Goal: Information Seeking & Learning: Find specific fact

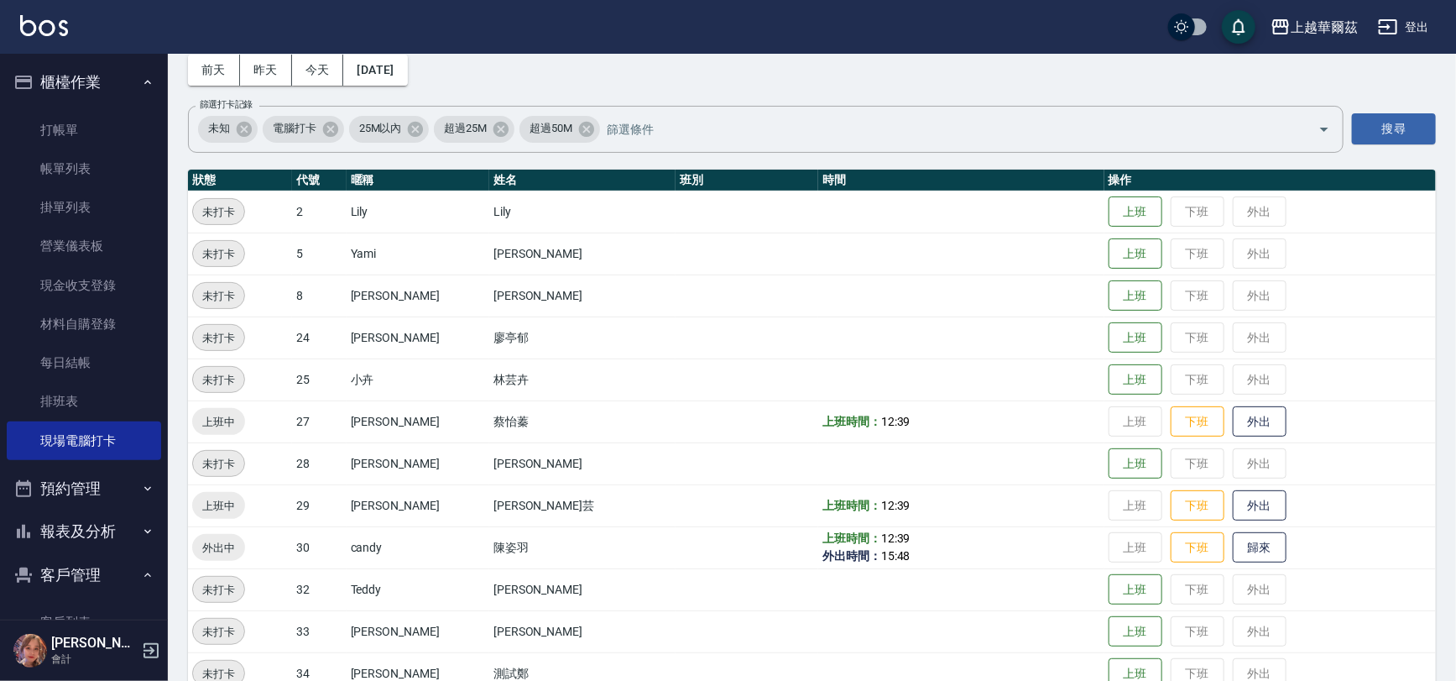
scroll to position [81, 0]
click at [1233, 552] on button "歸來" at bounding box center [1260, 547] width 54 height 29
click at [127, 411] on link "排班表" at bounding box center [84, 401] width 154 height 39
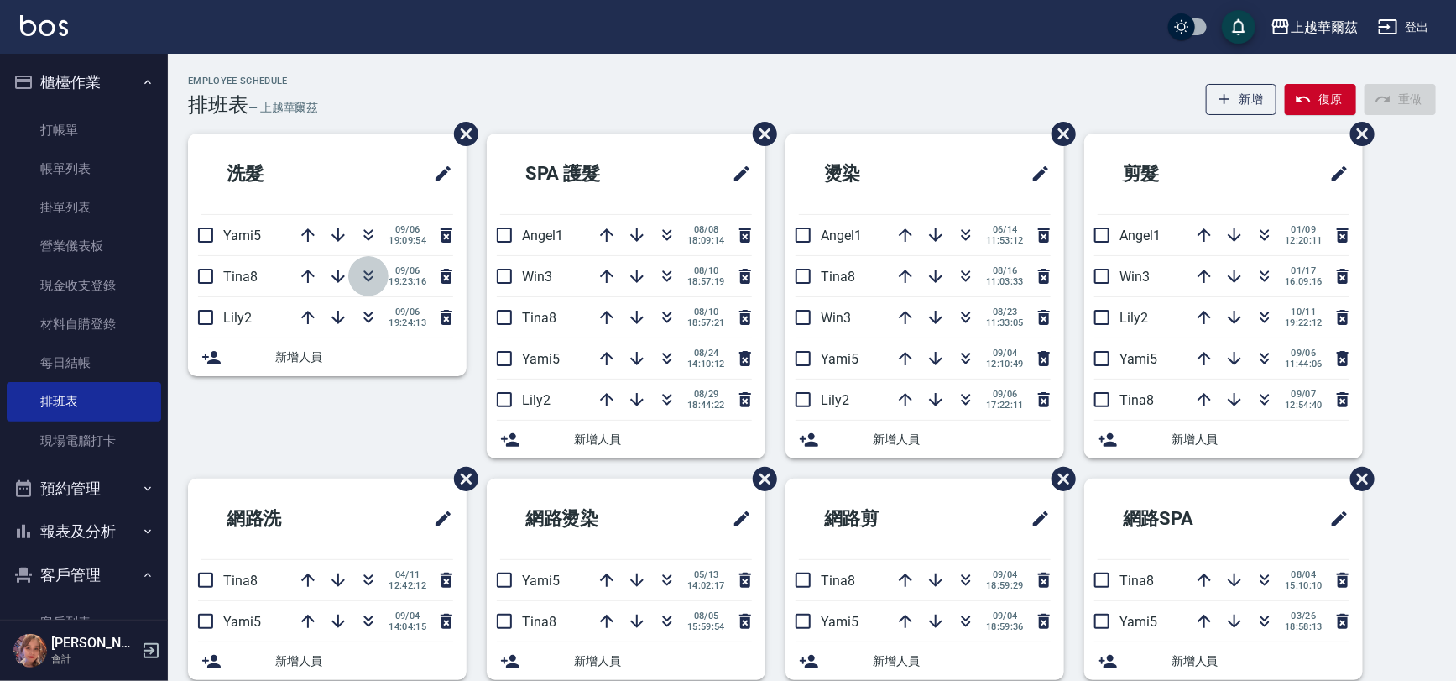
click at [365, 276] on icon "button" at bounding box center [368, 276] width 20 height 20
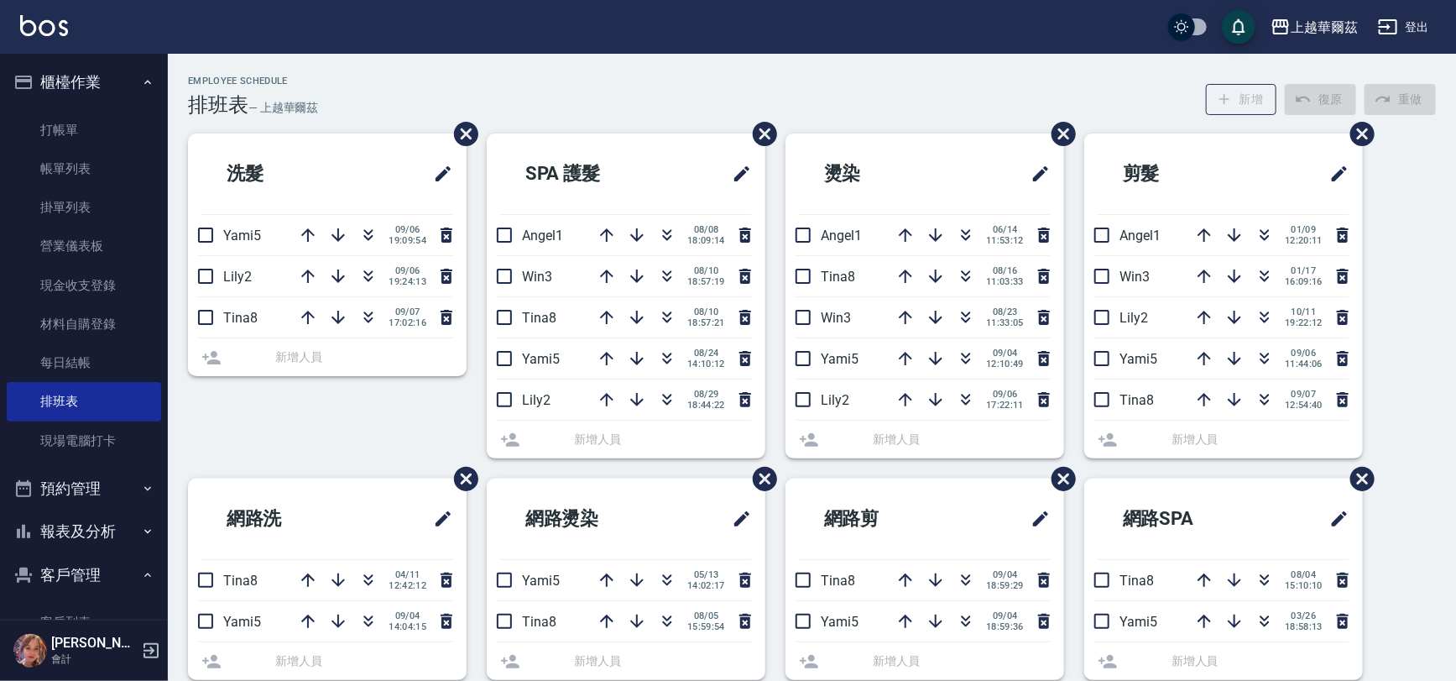
click at [365, 276] on icon "button" at bounding box center [368, 276] width 20 height 20
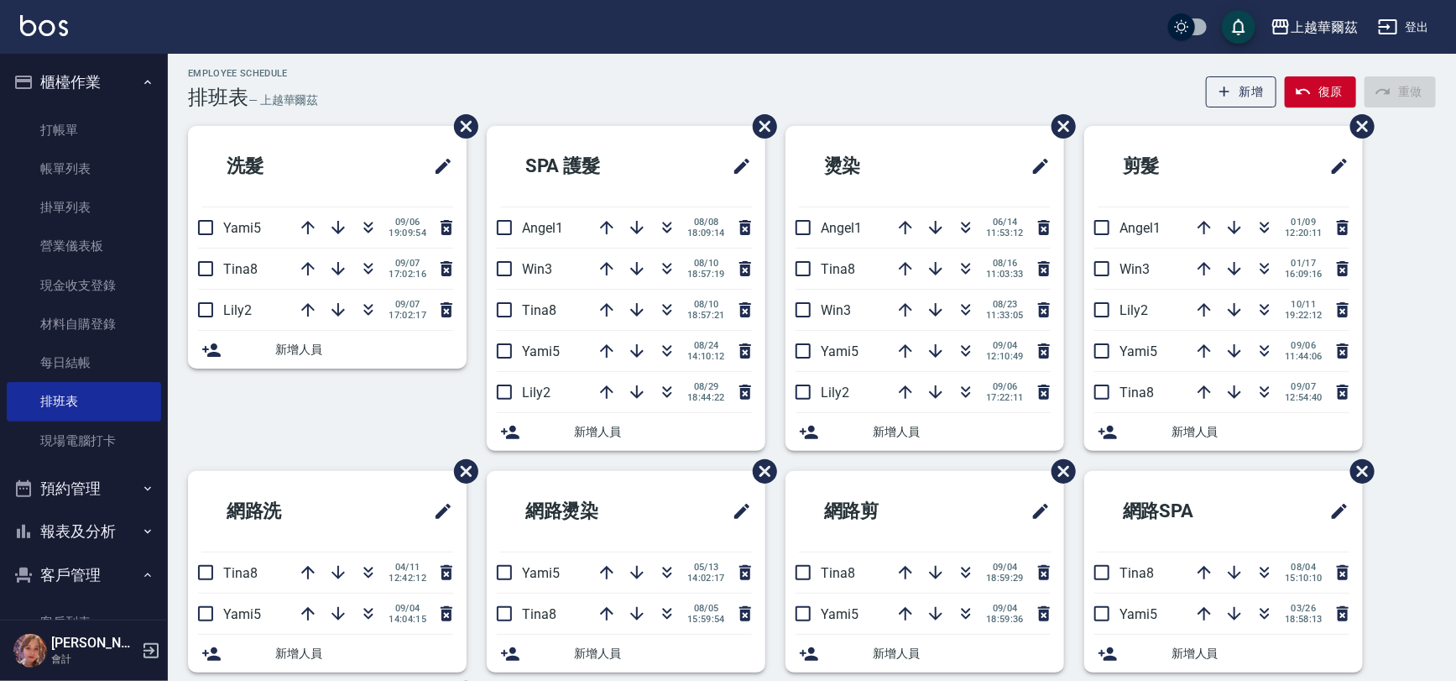
scroll to position [4, 0]
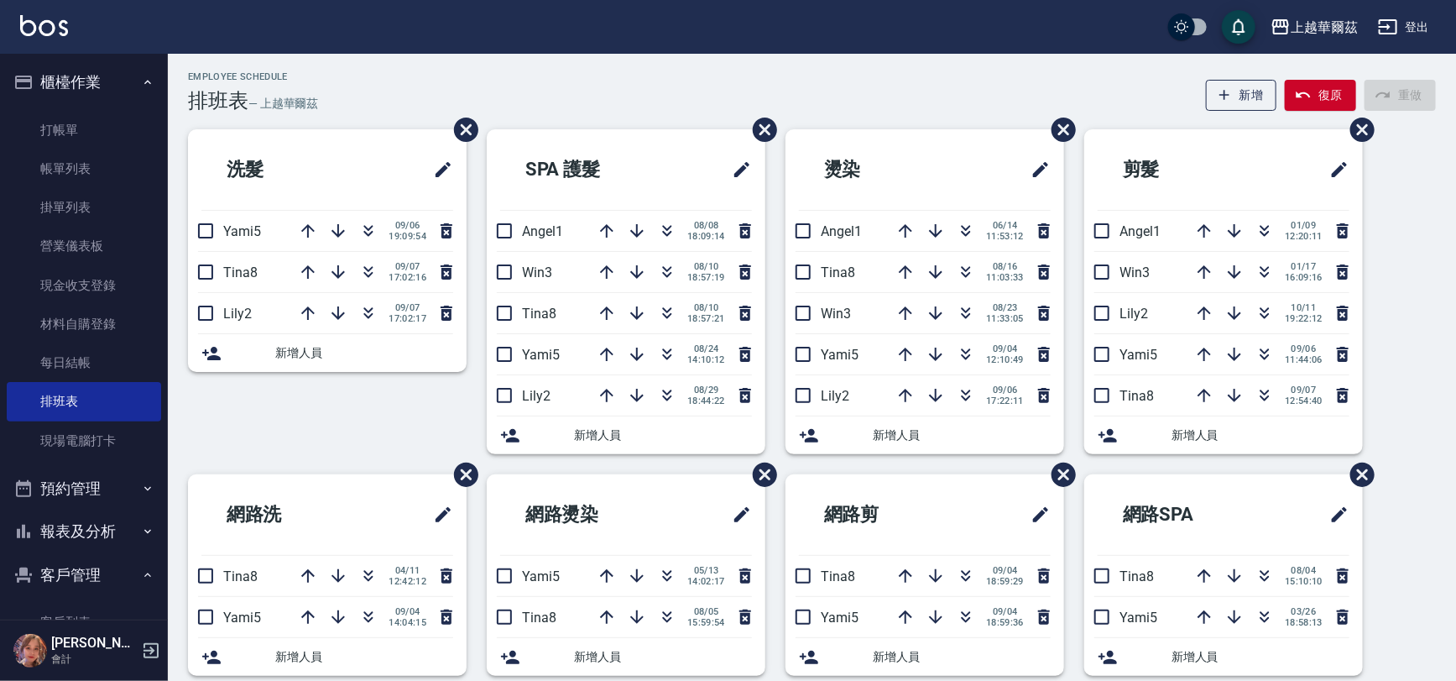
click at [76, 523] on button "報表及分析" at bounding box center [84, 531] width 154 height 44
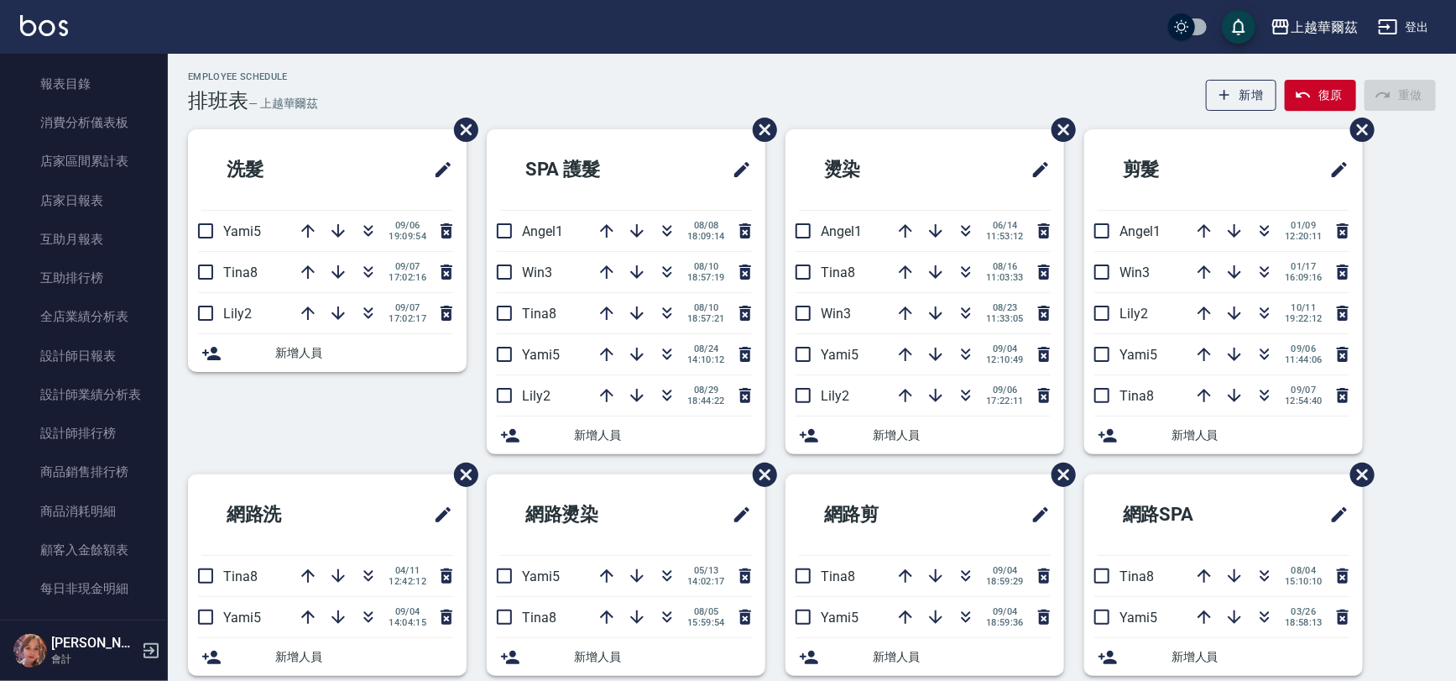
drag, startPoint x: 168, startPoint y: 515, endPoint x: 164, endPoint y: 546, distance: 32.2
click at [164, 546] on div "櫃檯作業 打帳單 帳單列表 掛單列表 營業儀表板 現金收支登錄 材料自購登錄 每日結帳 排班表 現場電腦打卡 預約管理 預約管理 單日預約紀錄 單週預約紀錄 …" at bounding box center [84, 367] width 169 height 627
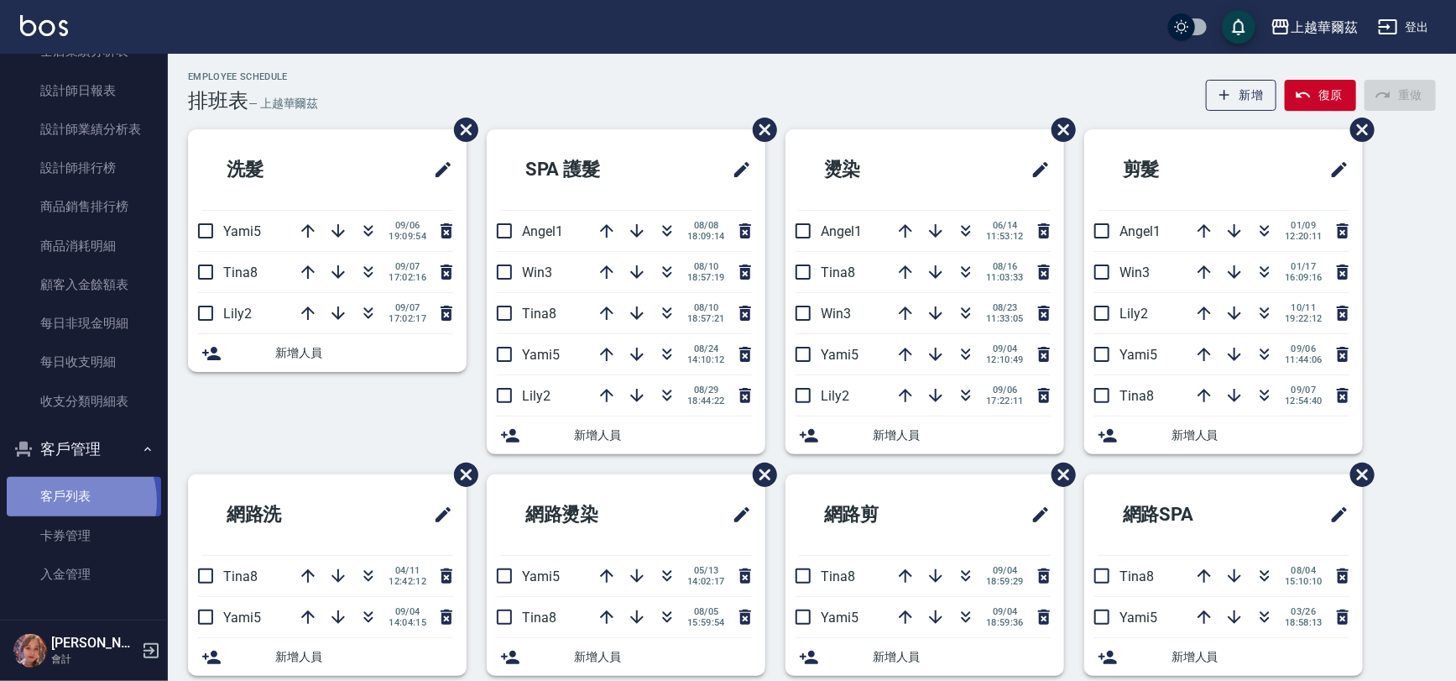
click at [66, 501] on link "客戶列表" at bounding box center [84, 496] width 154 height 39
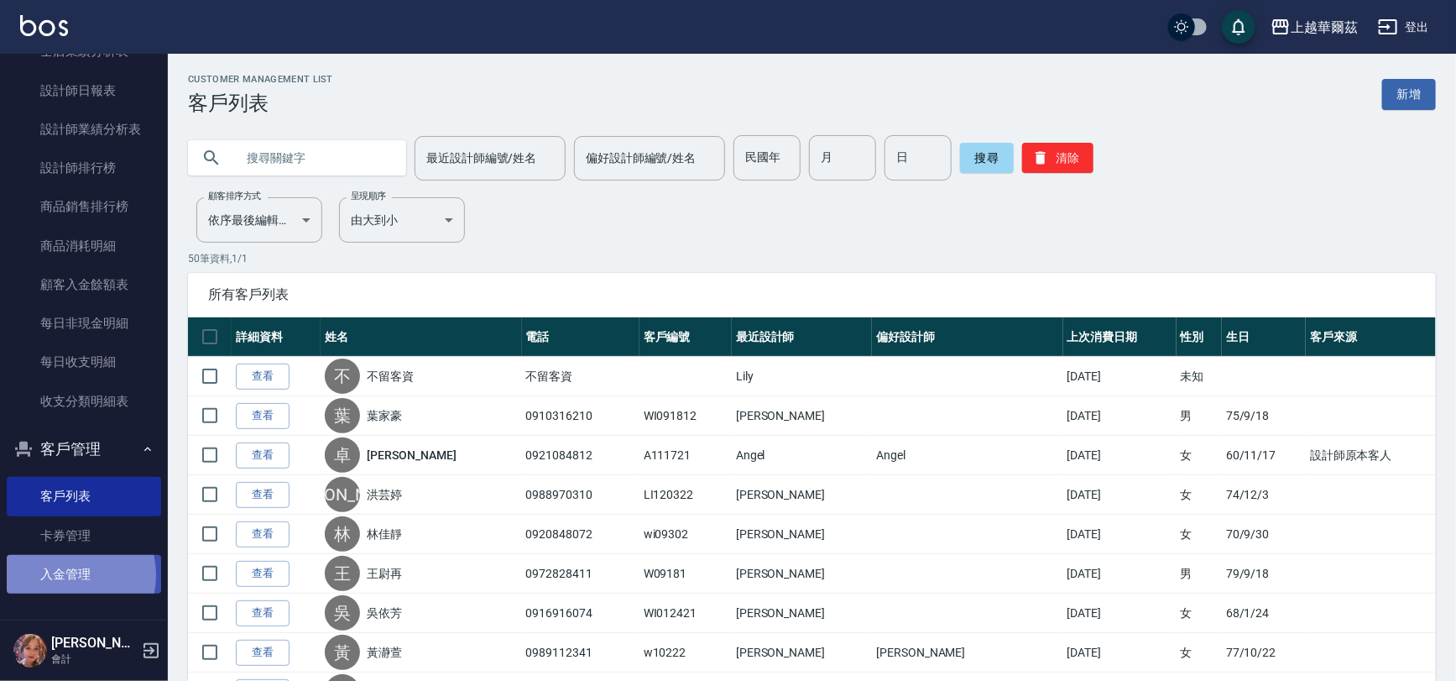
click at [65, 574] on link "入金管理" at bounding box center [84, 574] width 154 height 39
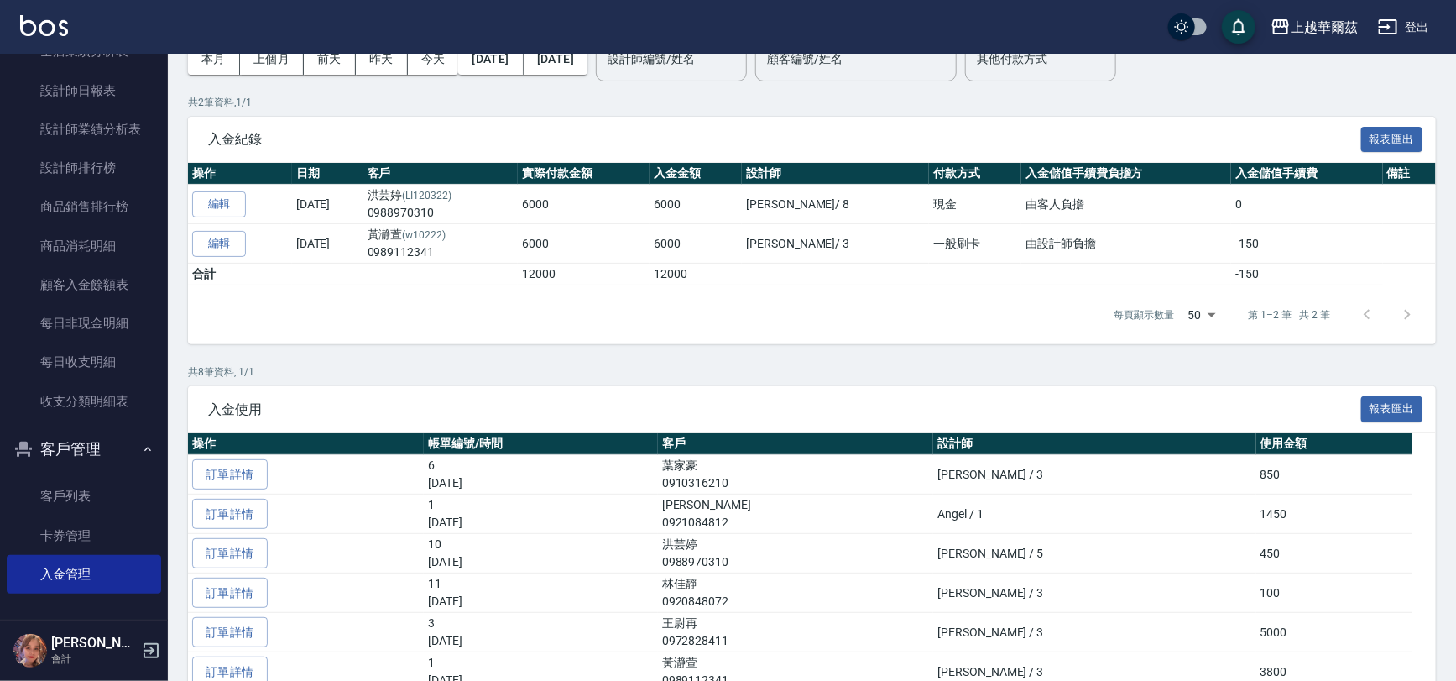
scroll to position [180, 0]
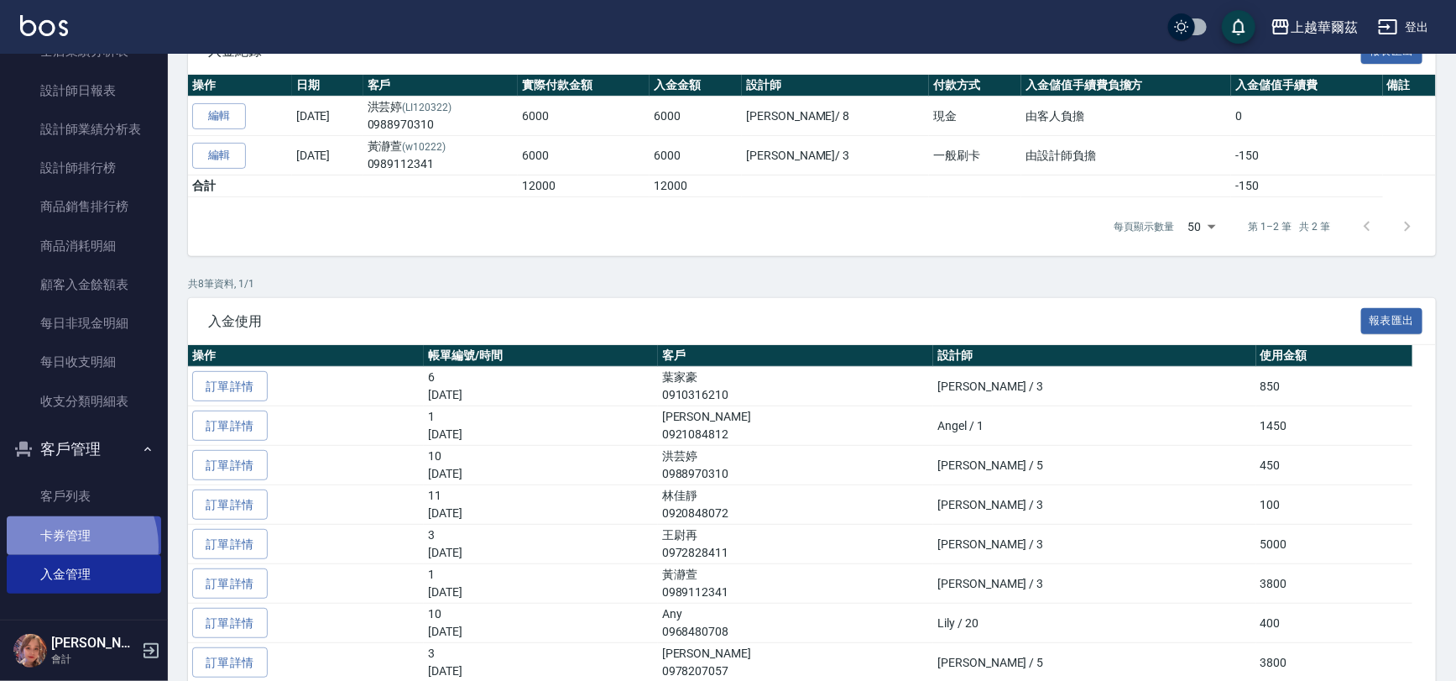
click at [60, 546] on link "卡券管理" at bounding box center [84, 535] width 154 height 39
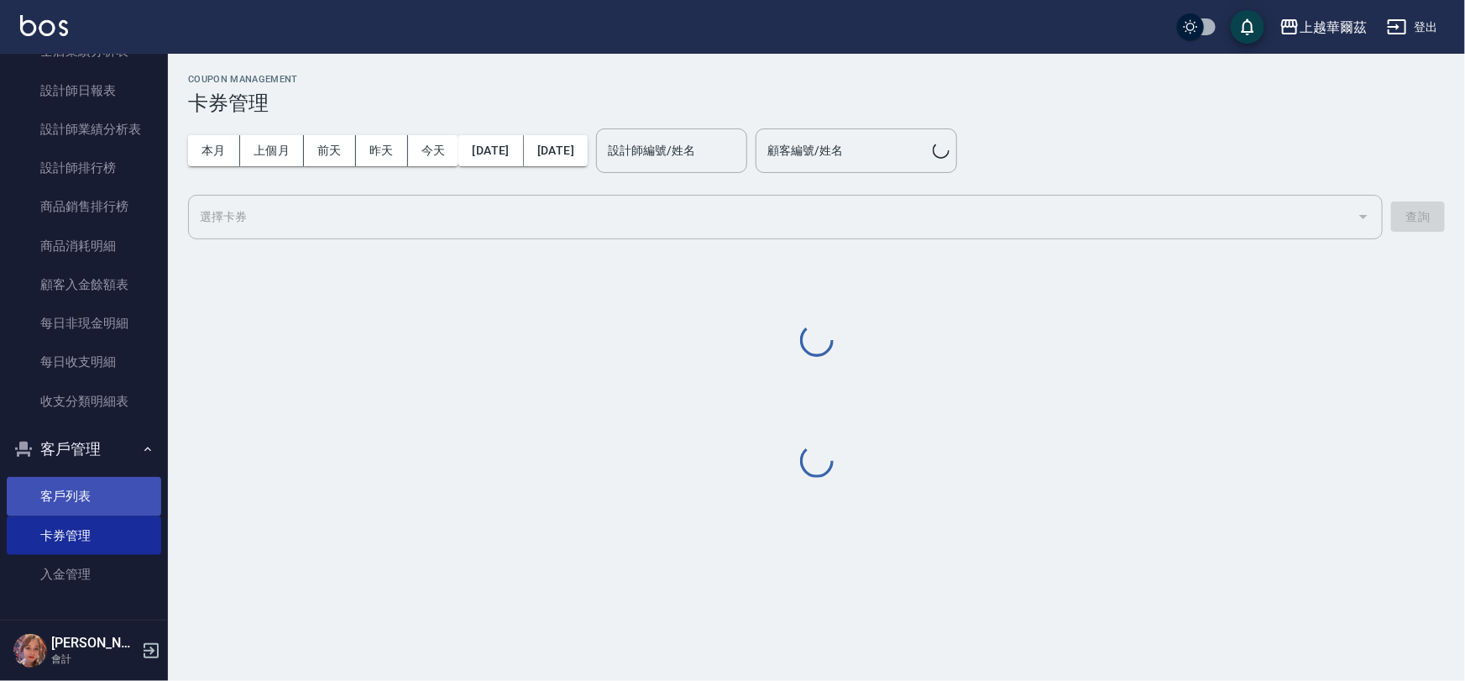
click at [74, 500] on link "客戶列表" at bounding box center [84, 496] width 154 height 39
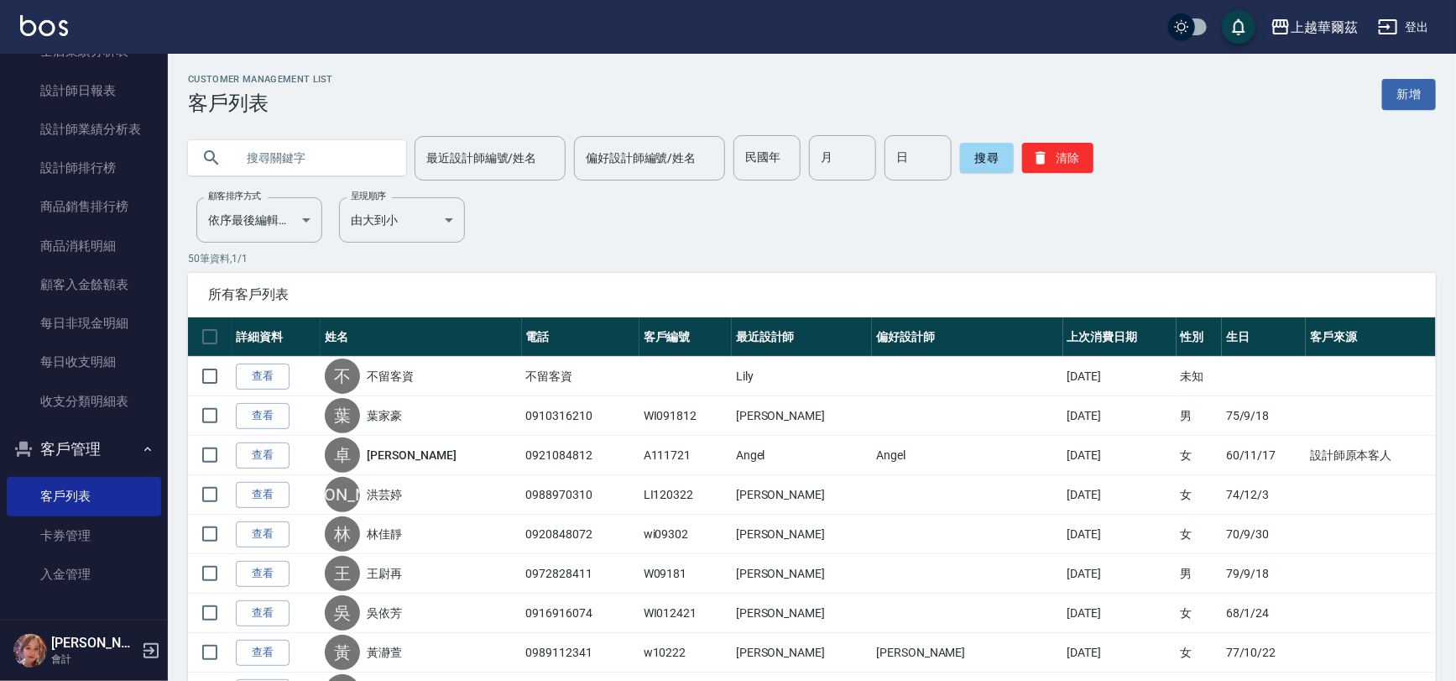
click at [277, 146] on input "text" at bounding box center [314, 157] width 158 height 45
type input "1"
type input "102821"
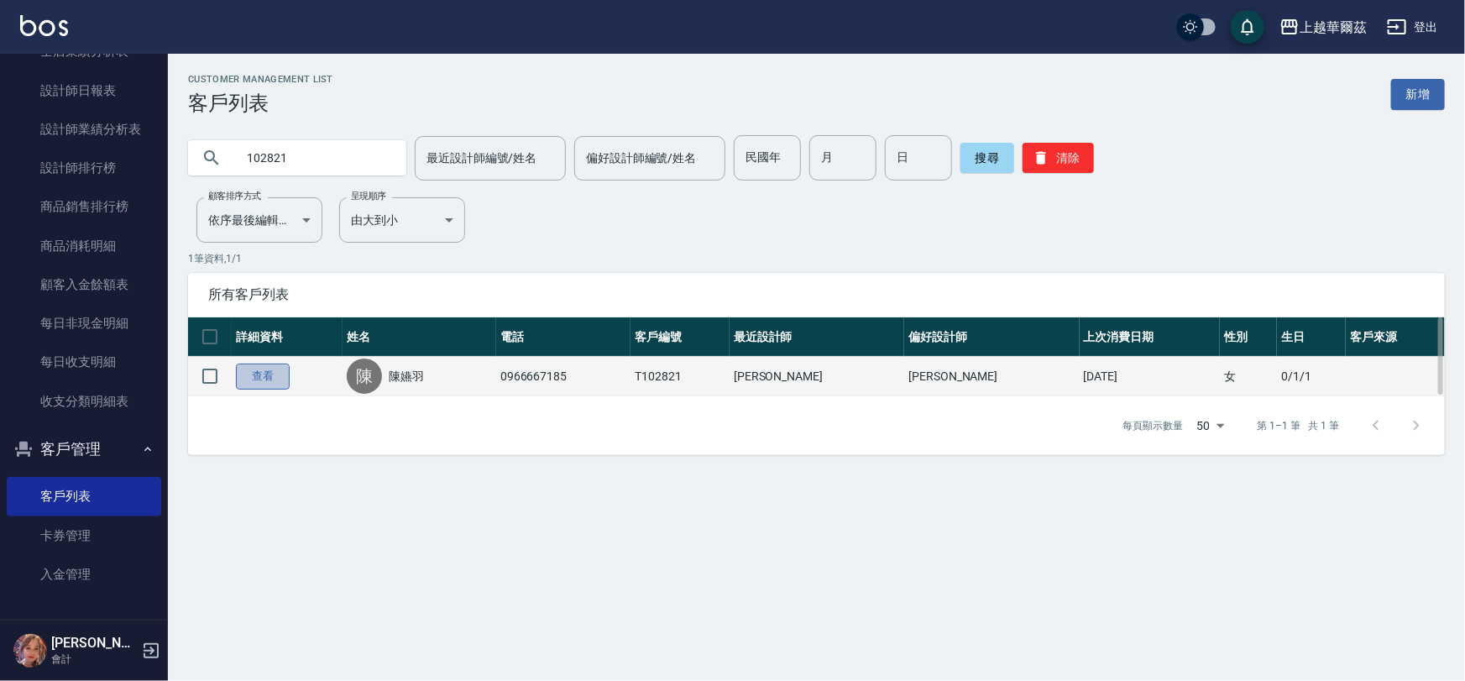
click at [264, 370] on link "查看" at bounding box center [263, 376] width 54 height 26
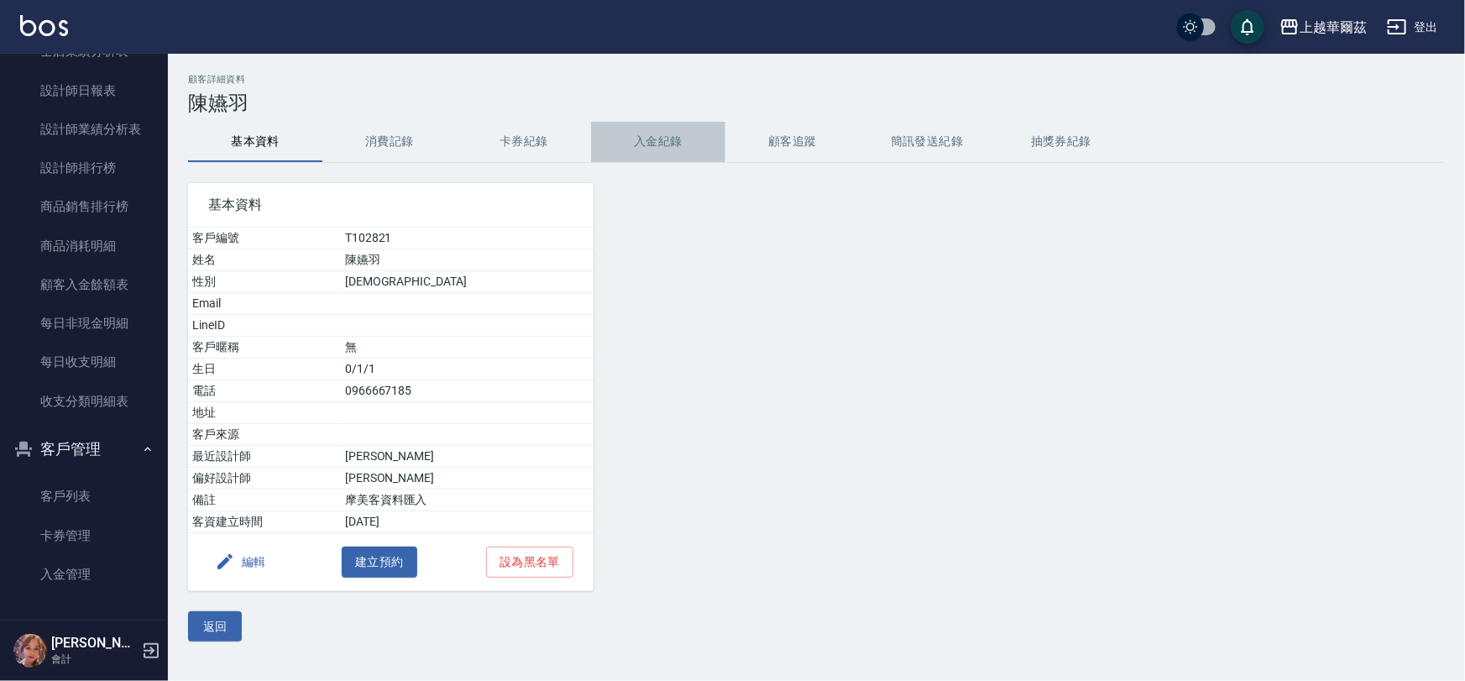
click at [645, 143] on button "入金紀錄" at bounding box center [658, 142] width 134 height 40
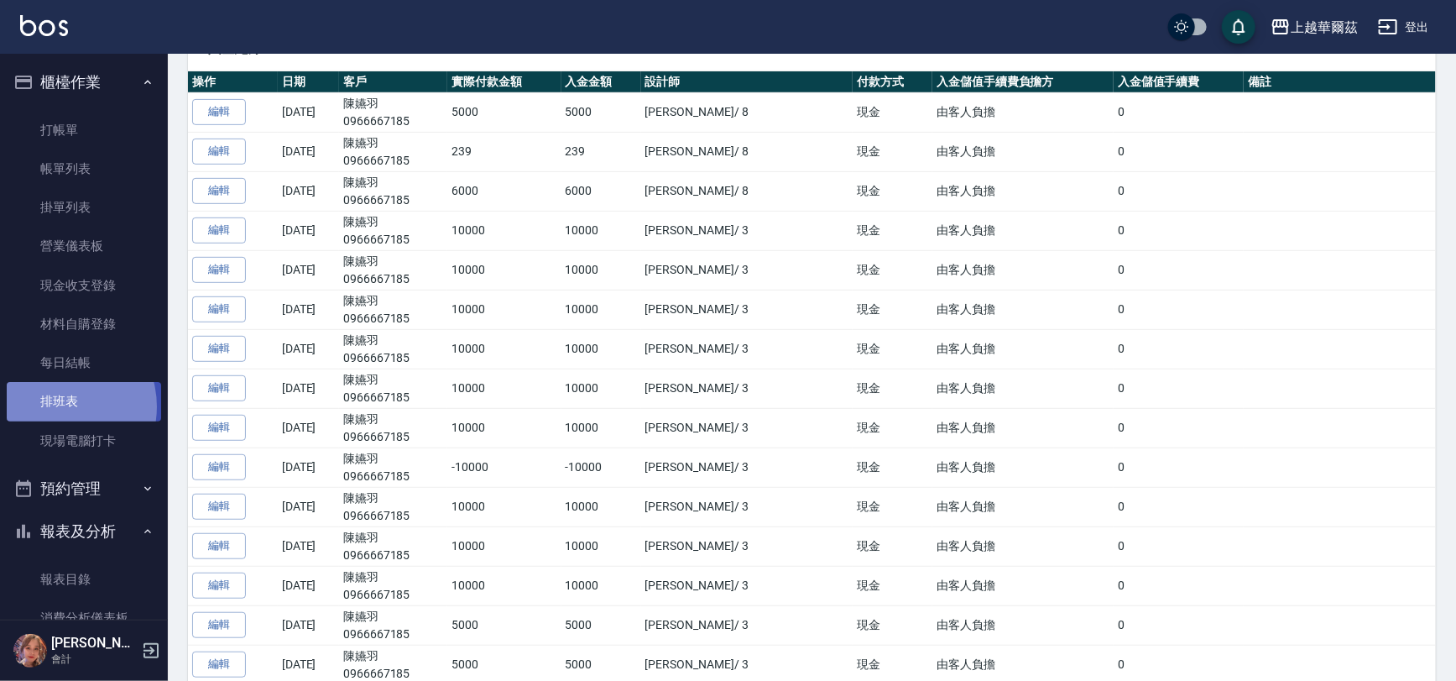
click at [55, 405] on link "排班表" at bounding box center [84, 401] width 154 height 39
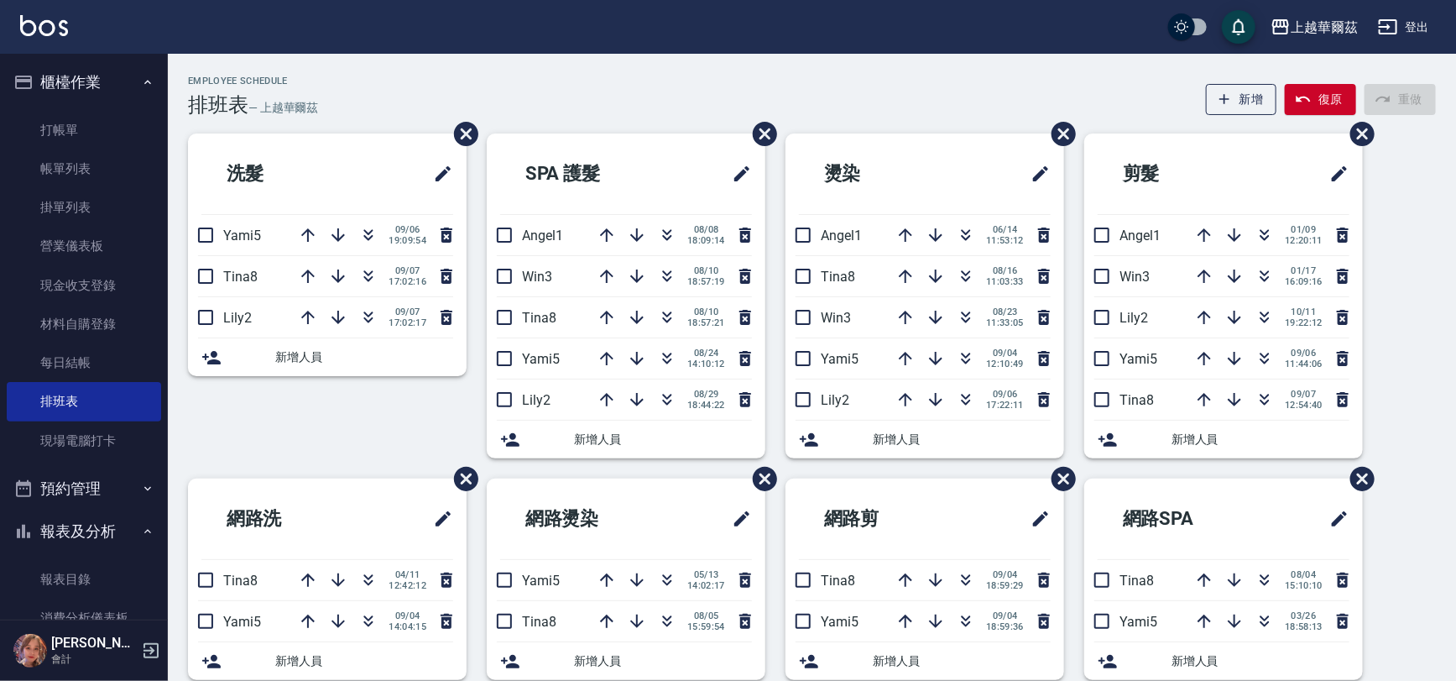
scroll to position [495, 0]
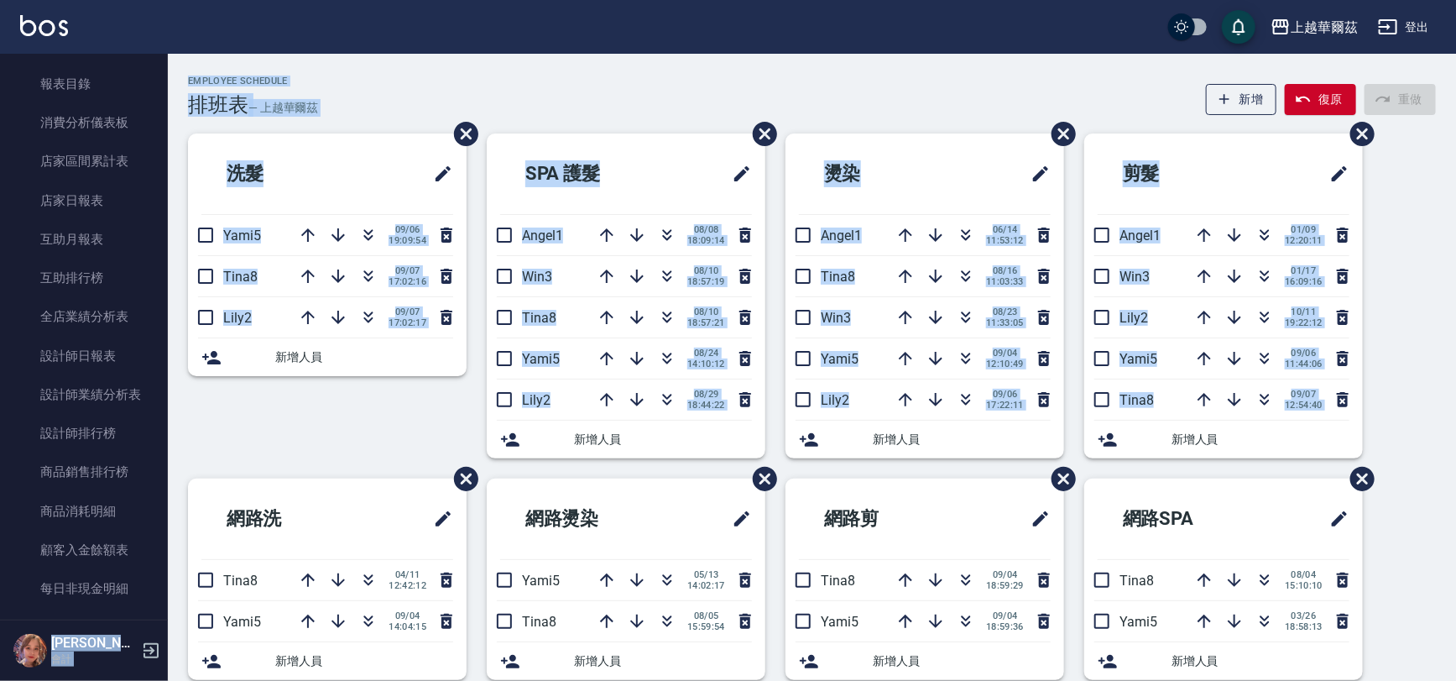
drag, startPoint x: 158, startPoint y: 332, endPoint x: 178, endPoint y: 483, distance: 152.4
click at [178, 483] on div "上越華爾茲 登出 櫃檯作業 打帳單 帳單列表 掛單列表 營業儀表板 現金收支登錄 材料自購登錄 每日結帳 排班表 現場電腦打卡 預約管理 預約管理 單日預約紀…" at bounding box center [728, 526] width 1456 height 1052
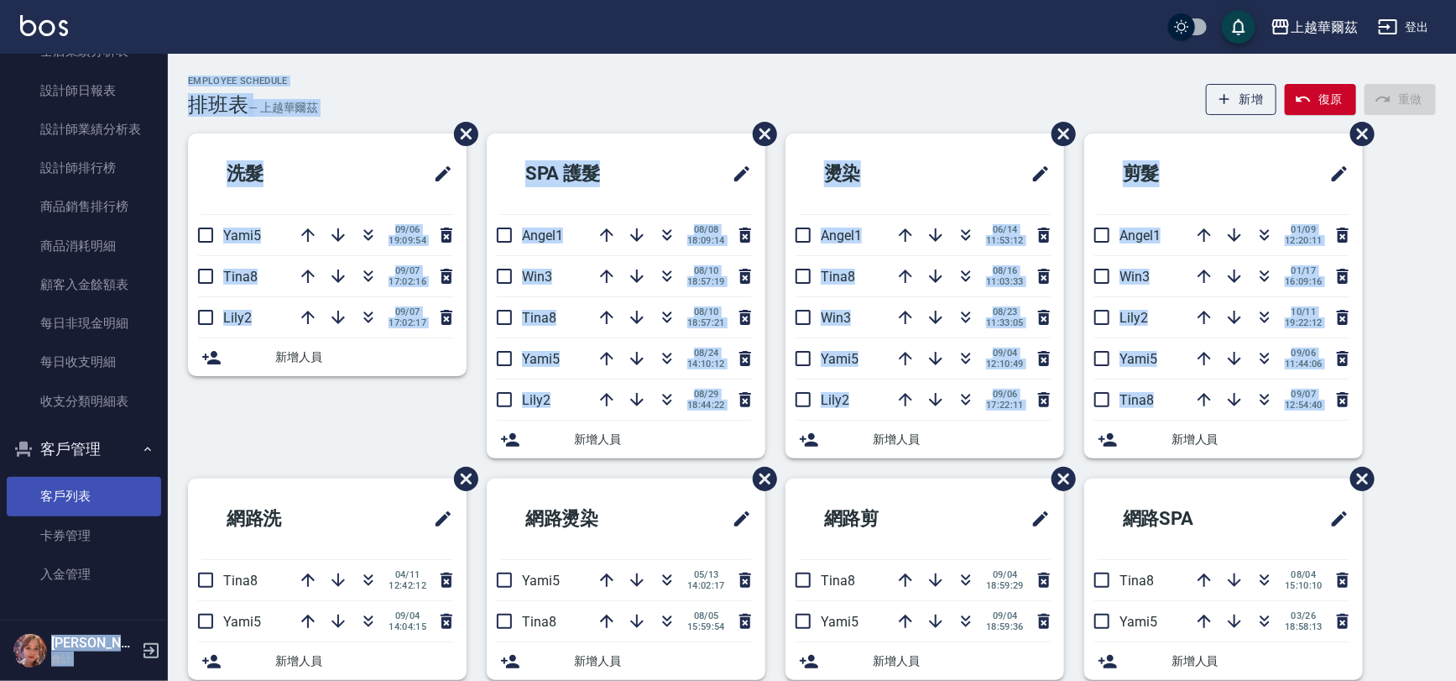
click at [83, 498] on link "客戶列表" at bounding box center [84, 496] width 154 height 39
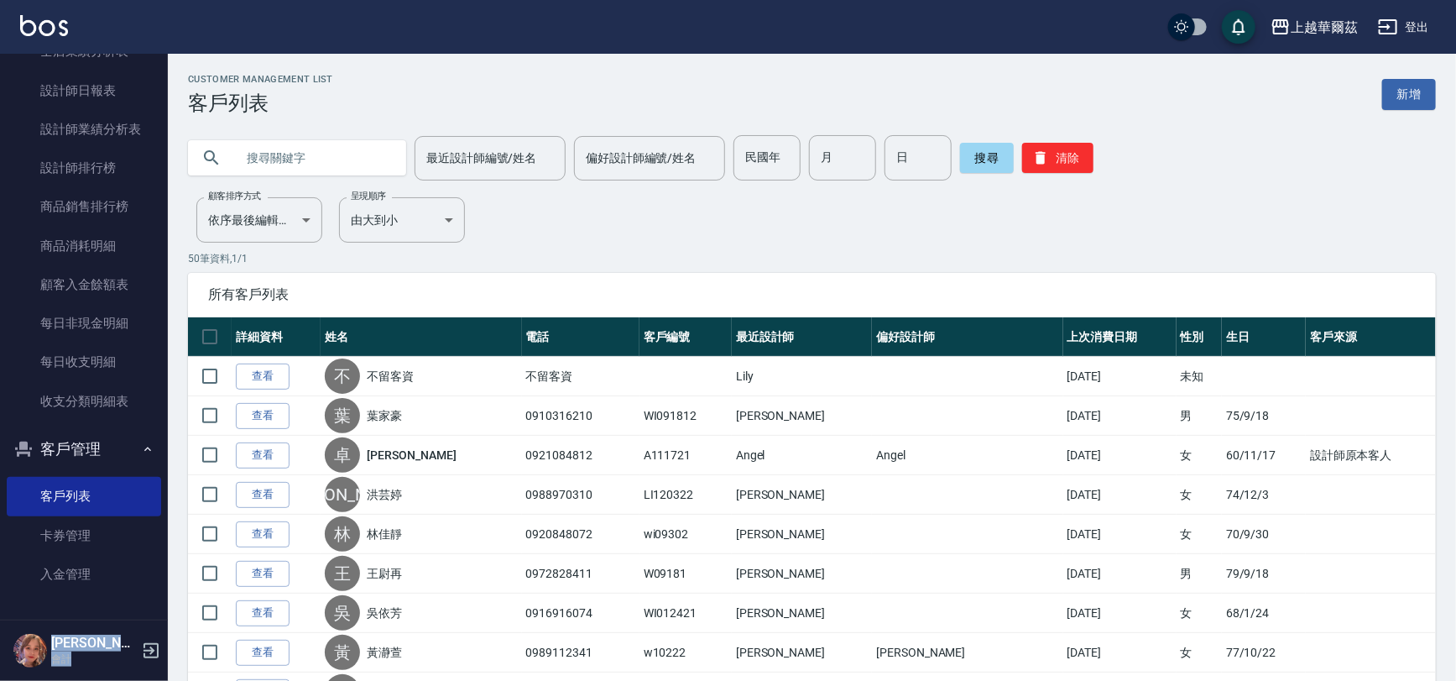
click at [267, 152] on input "text" at bounding box center [314, 157] width 158 height 45
type input "102821"
click at [986, 151] on button "搜尋" at bounding box center [987, 158] width 54 height 30
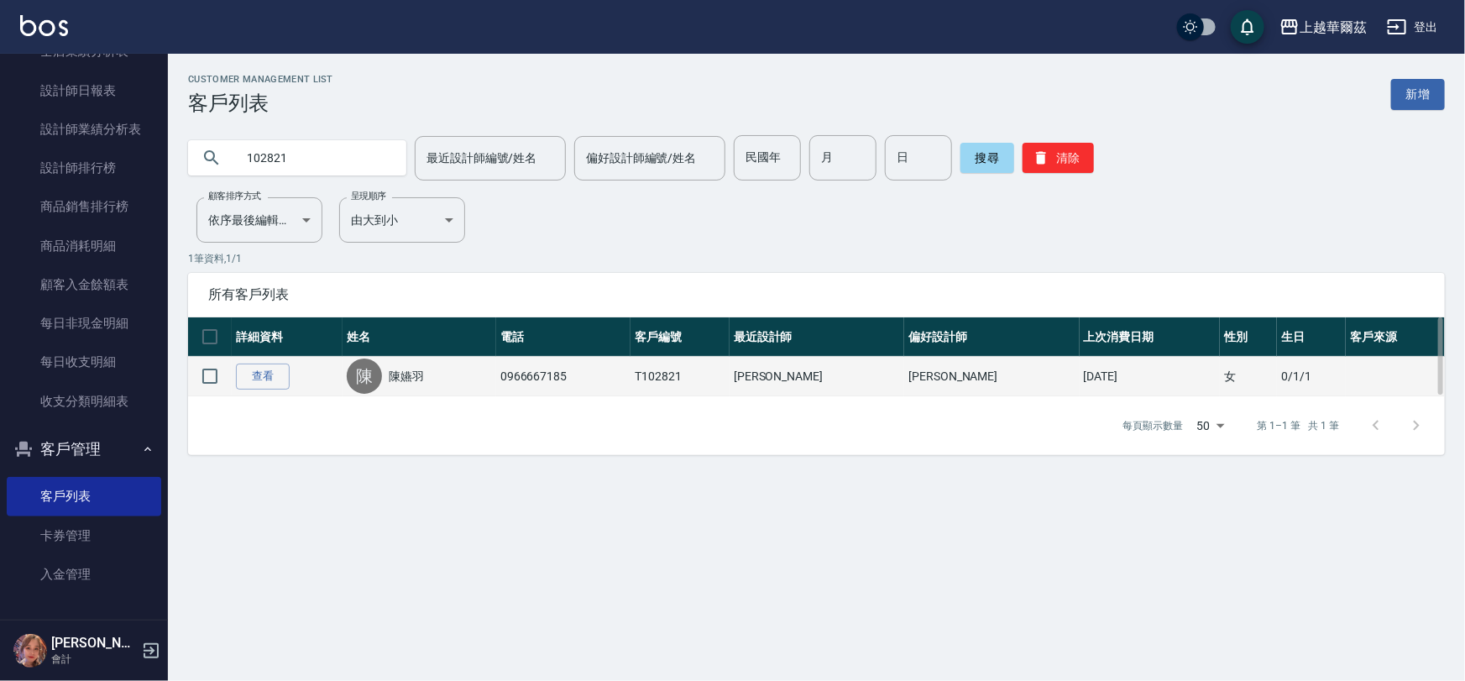
click at [408, 376] on link "陳嬿羽" at bounding box center [406, 376] width 35 height 17
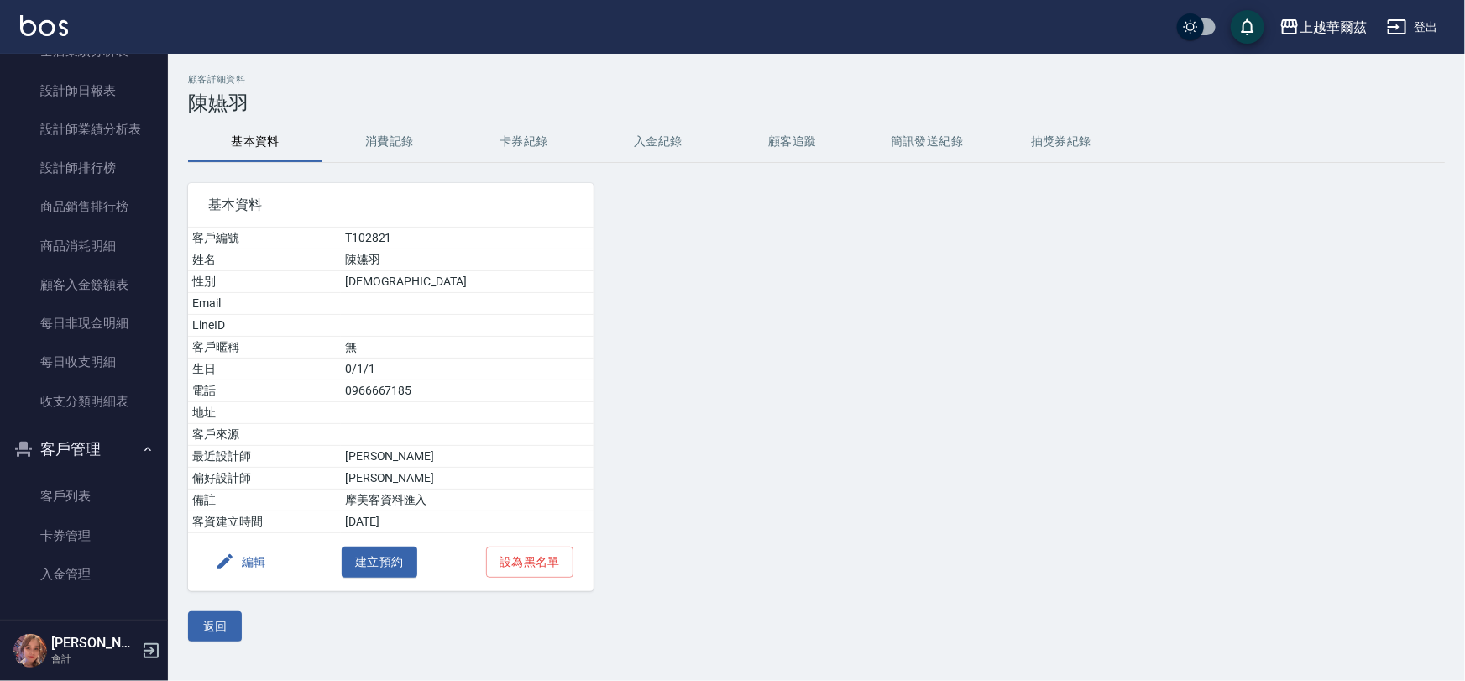
click at [374, 144] on button "消費記錄" at bounding box center [389, 142] width 134 height 40
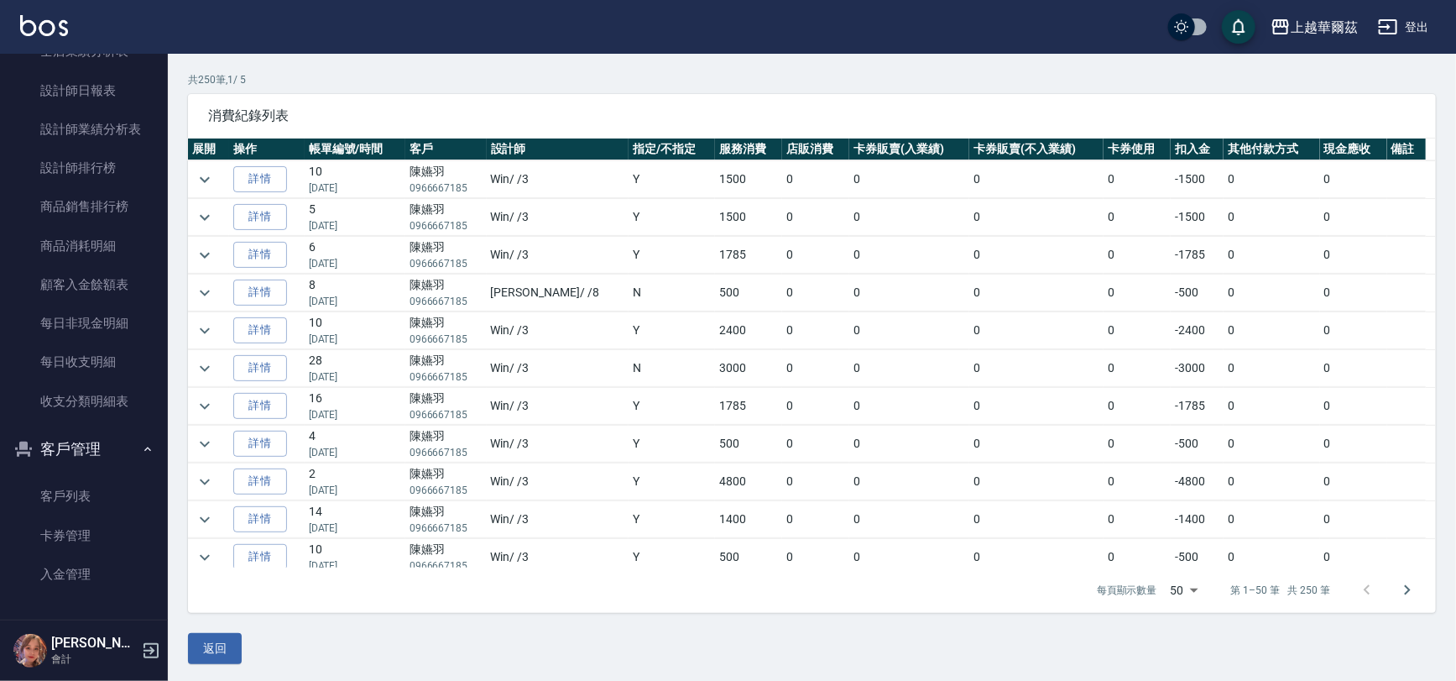
scroll to position [113, 0]
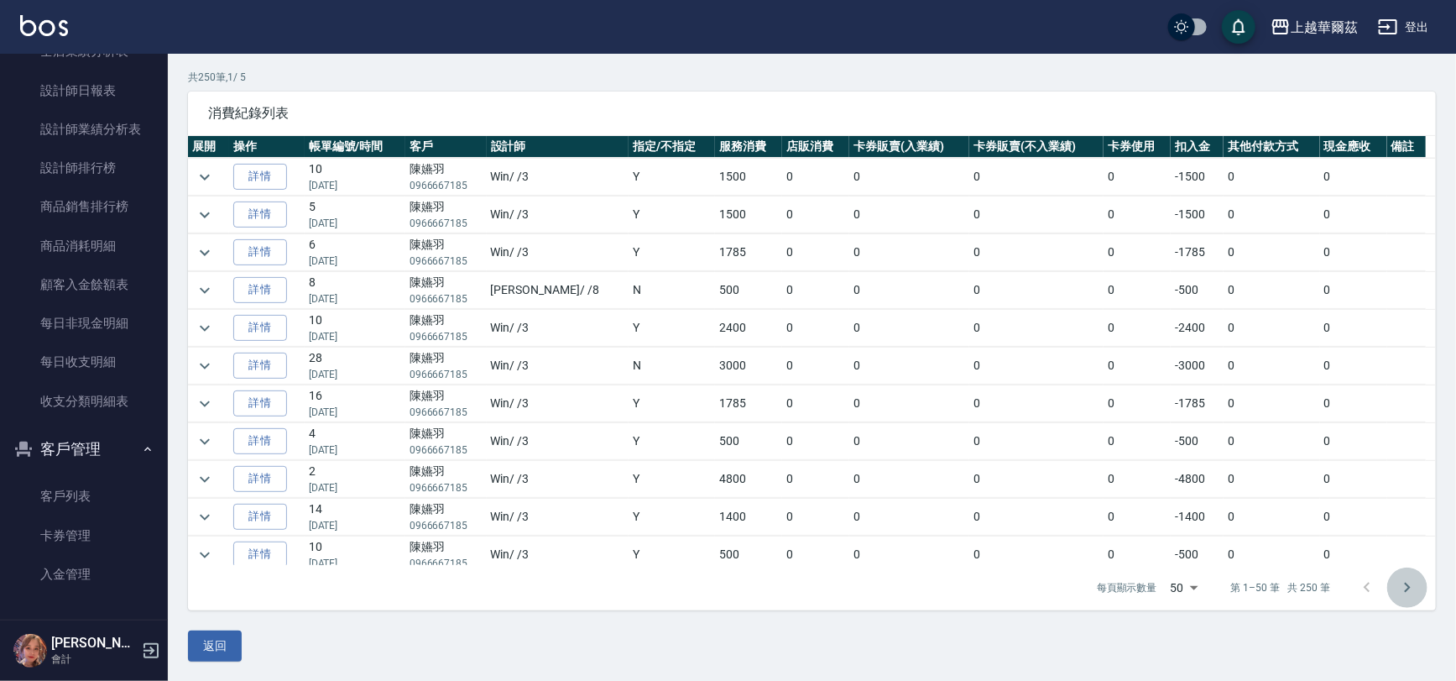
click at [1410, 584] on icon "Go to next page" at bounding box center [1407, 587] width 20 height 20
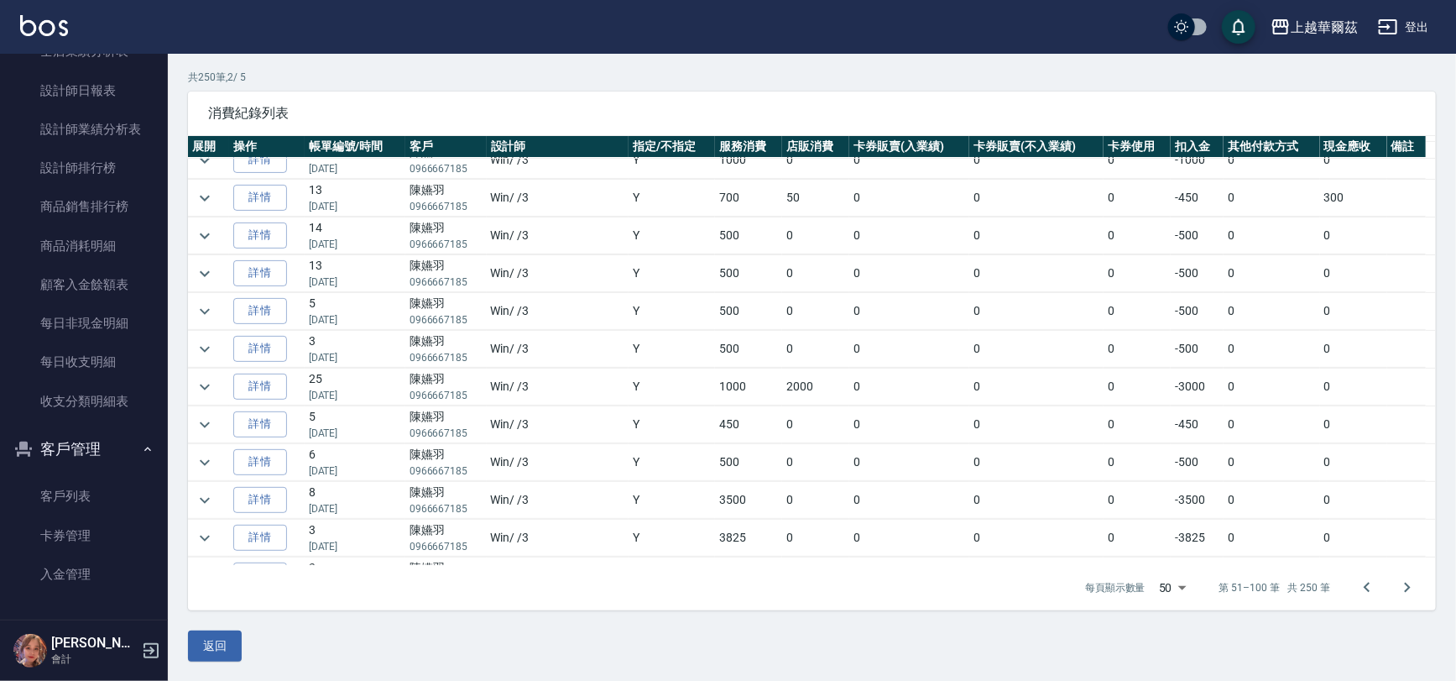
scroll to position [0, 0]
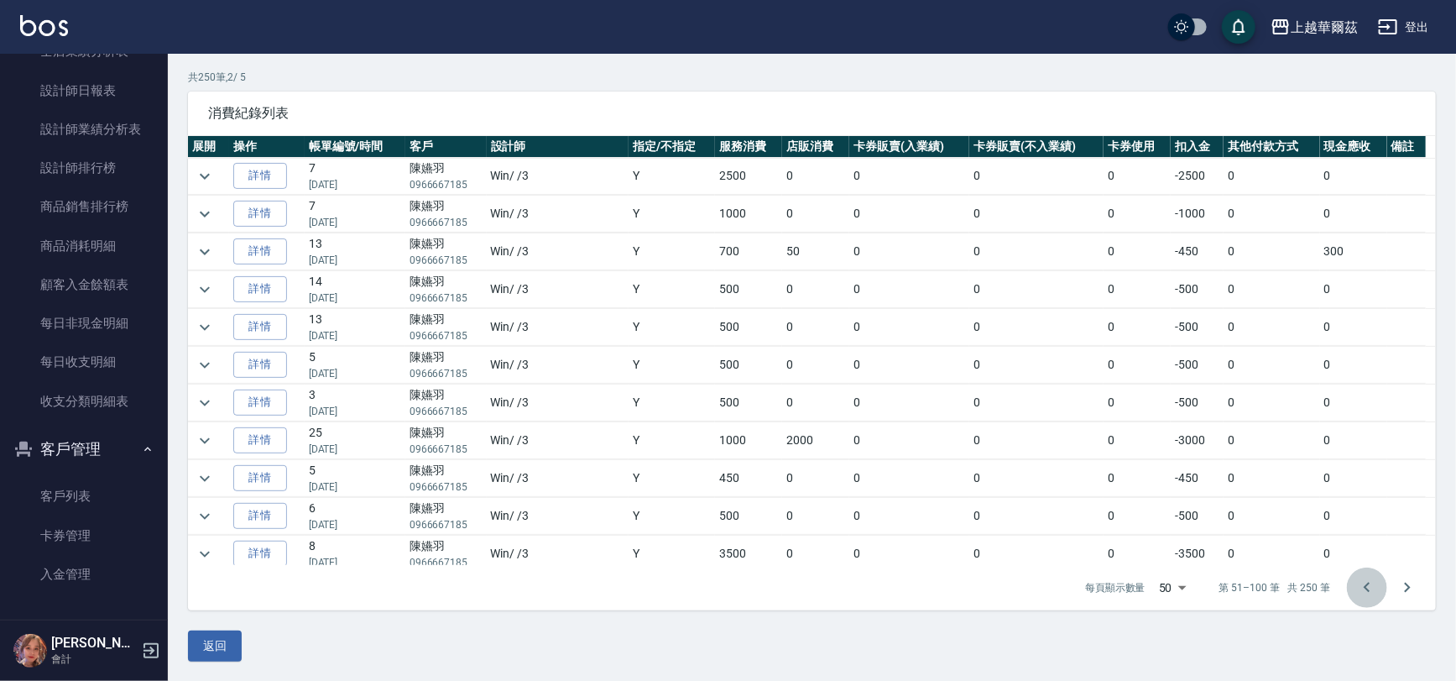
click at [1367, 583] on icon "Go to previous page" at bounding box center [1367, 587] width 6 height 10
click at [1403, 590] on icon "Go to next page" at bounding box center [1407, 587] width 20 height 20
click at [159, 620] on div "Yami廖冠雅 會計" at bounding box center [84, 650] width 168 height 60
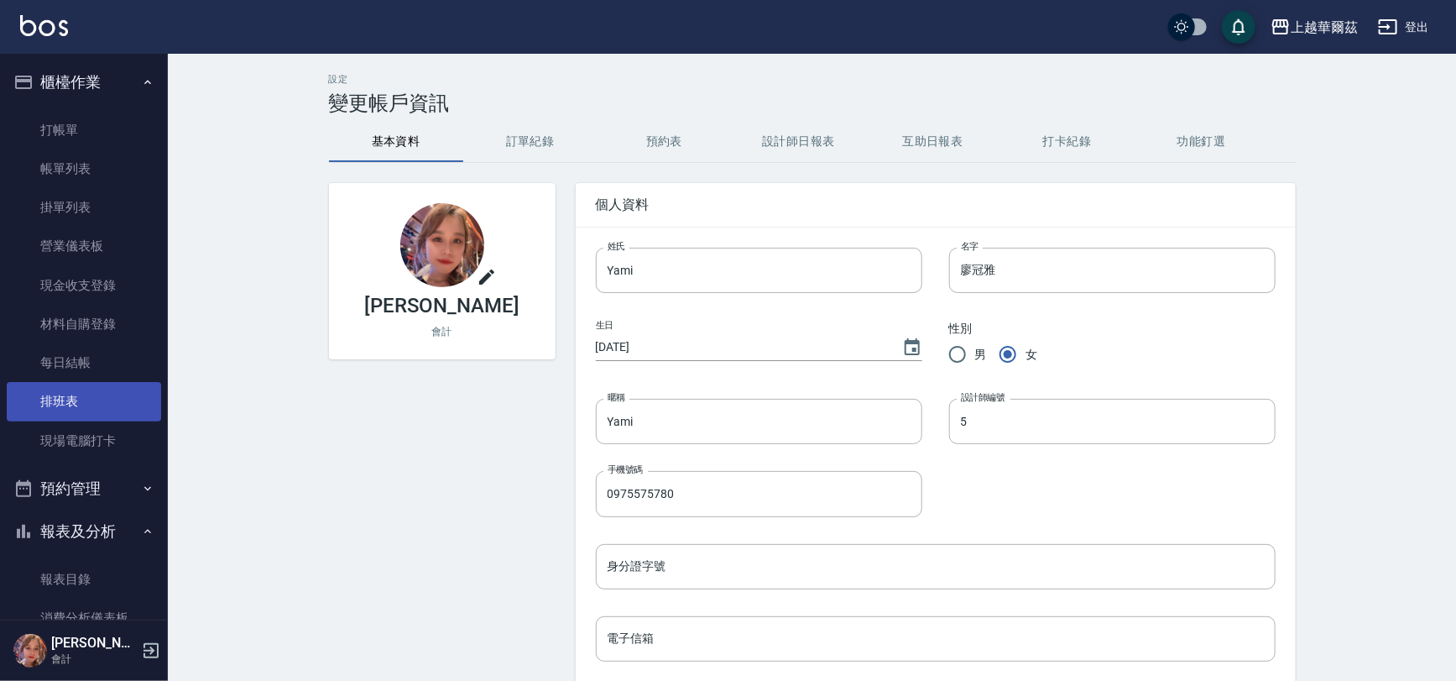
click at [37, 398] on link "排班表" at bounding box center [84, 401] width 154 height 39
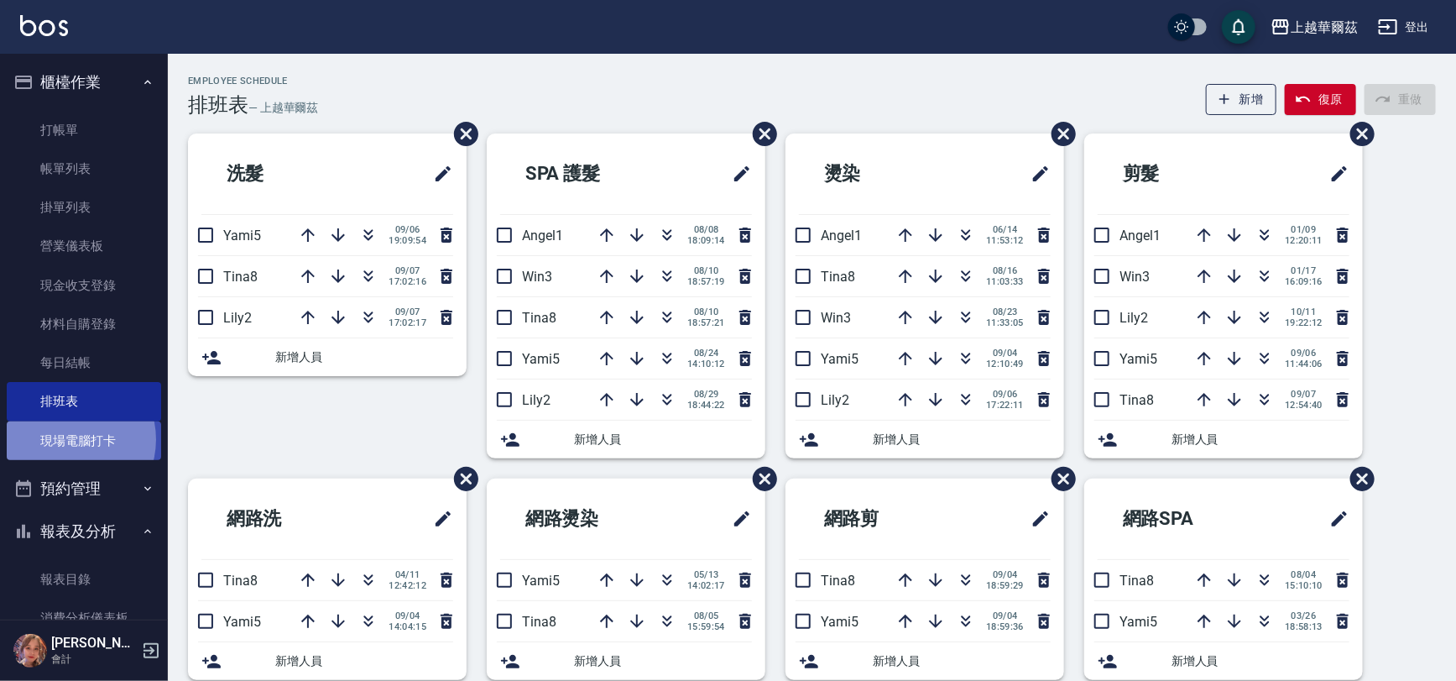
click at [67, 439] on link "現場電腦打卡" at bounding box center [84, 440] width 154 height 39
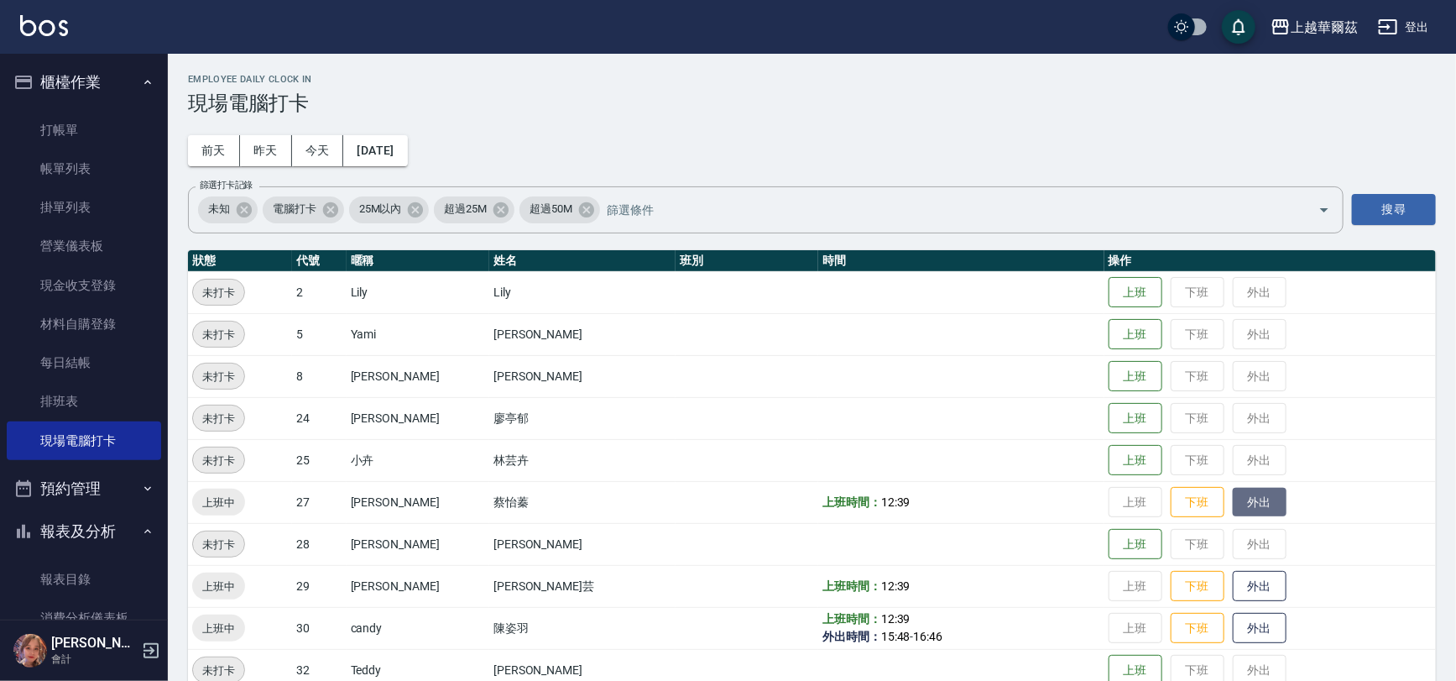
click at [1233, 506] on button "外出" at bounding box center [1260, 502] width 54 height 29
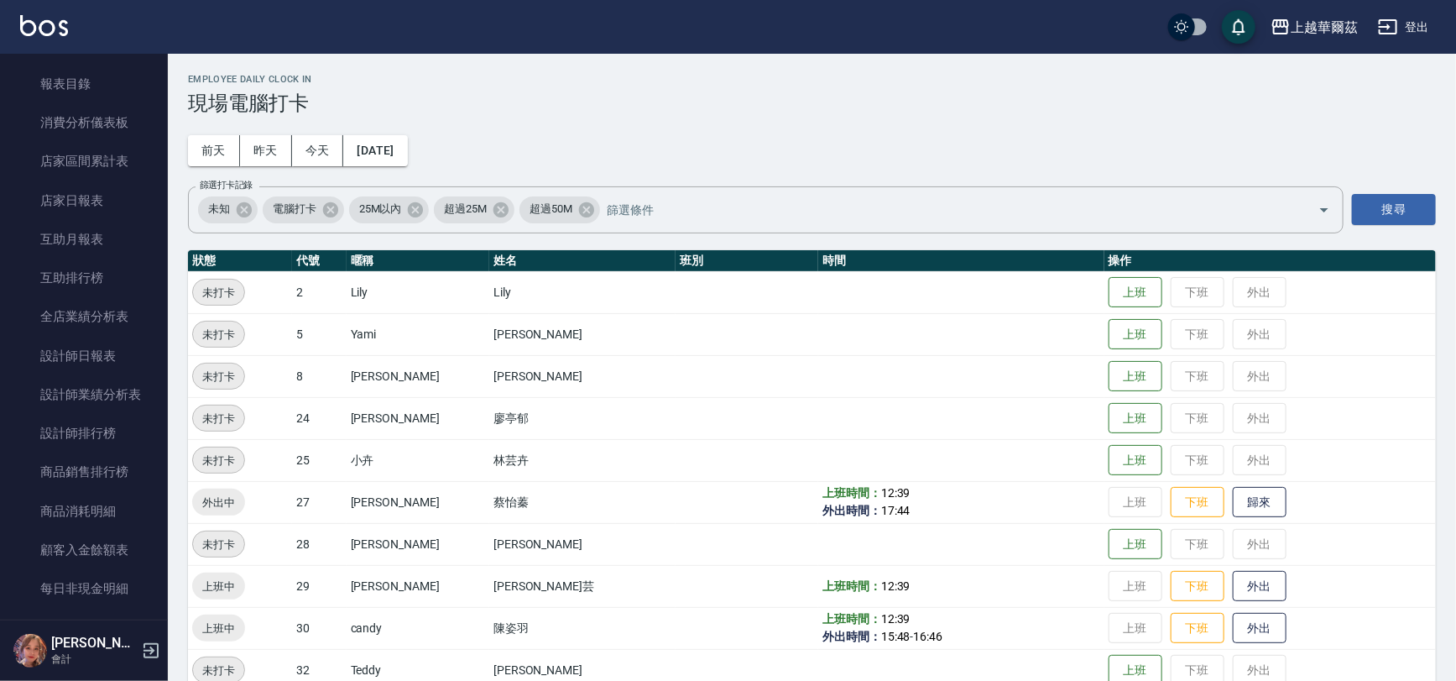
scroll to position [760, 0]
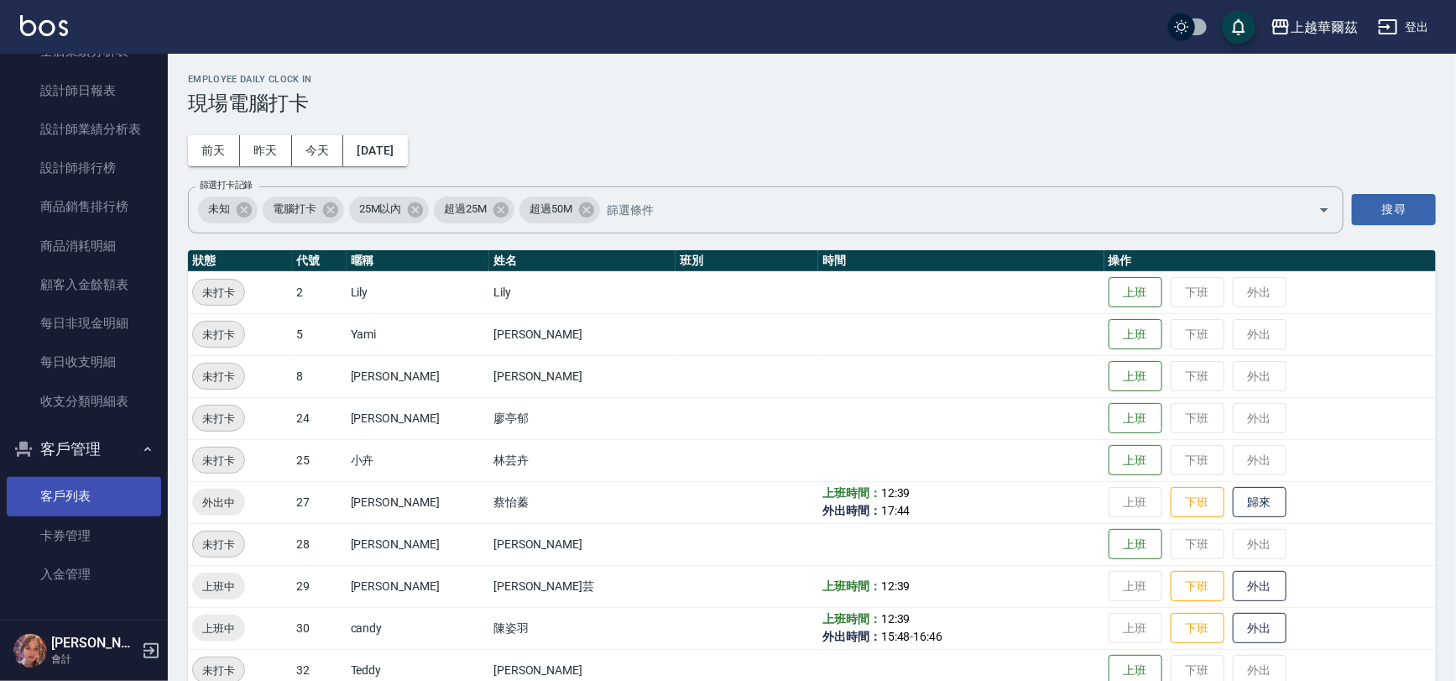
click at [76, 488] on link "客戶列表" at bounding box center [84, 496] width 154 height 39
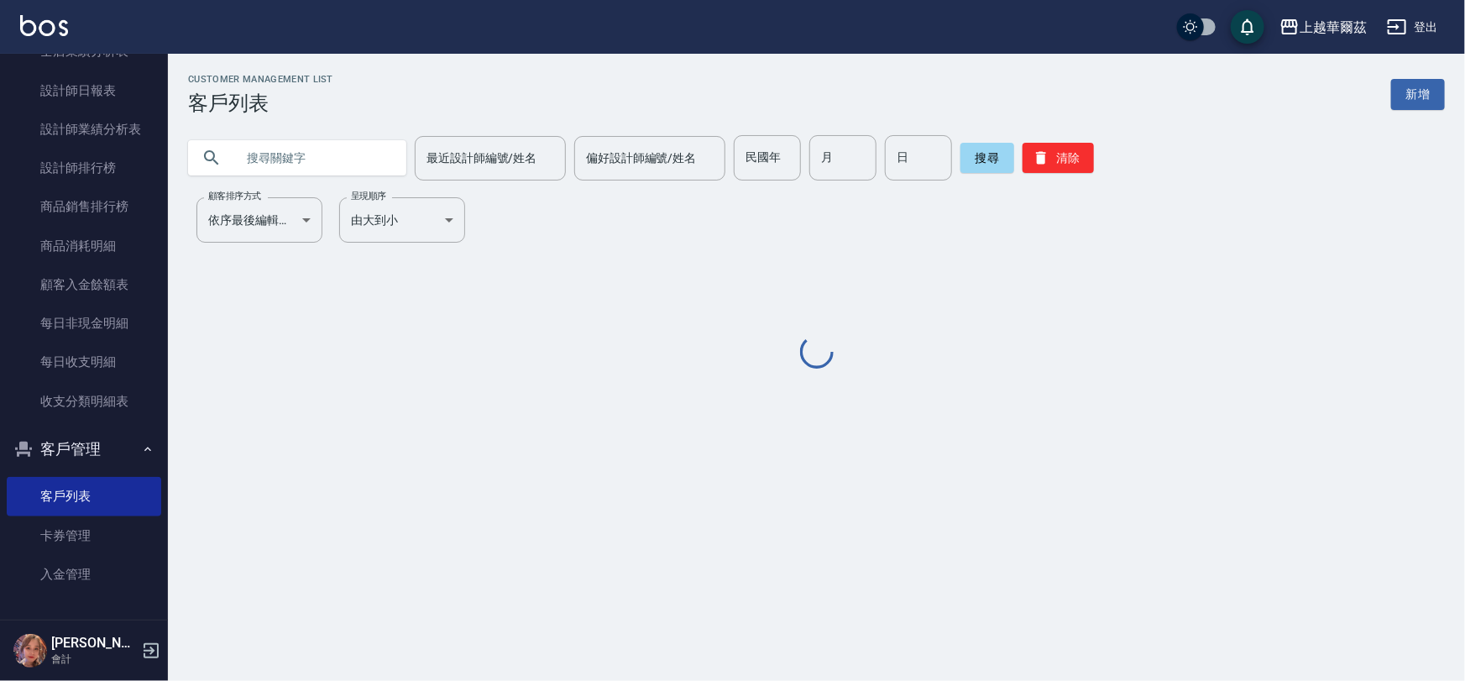
click at [322, 158] on input "text" at bounding box center [314, 157] width 158 height 45
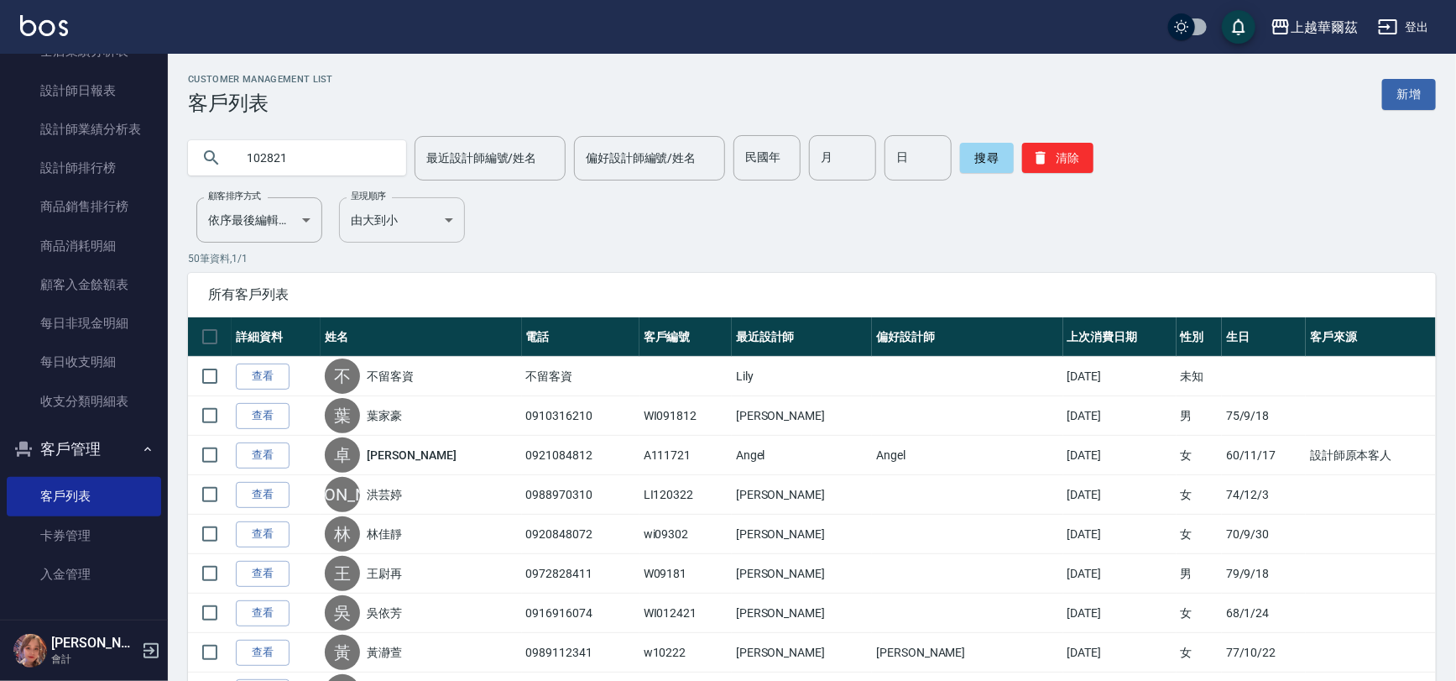
type input "102821"
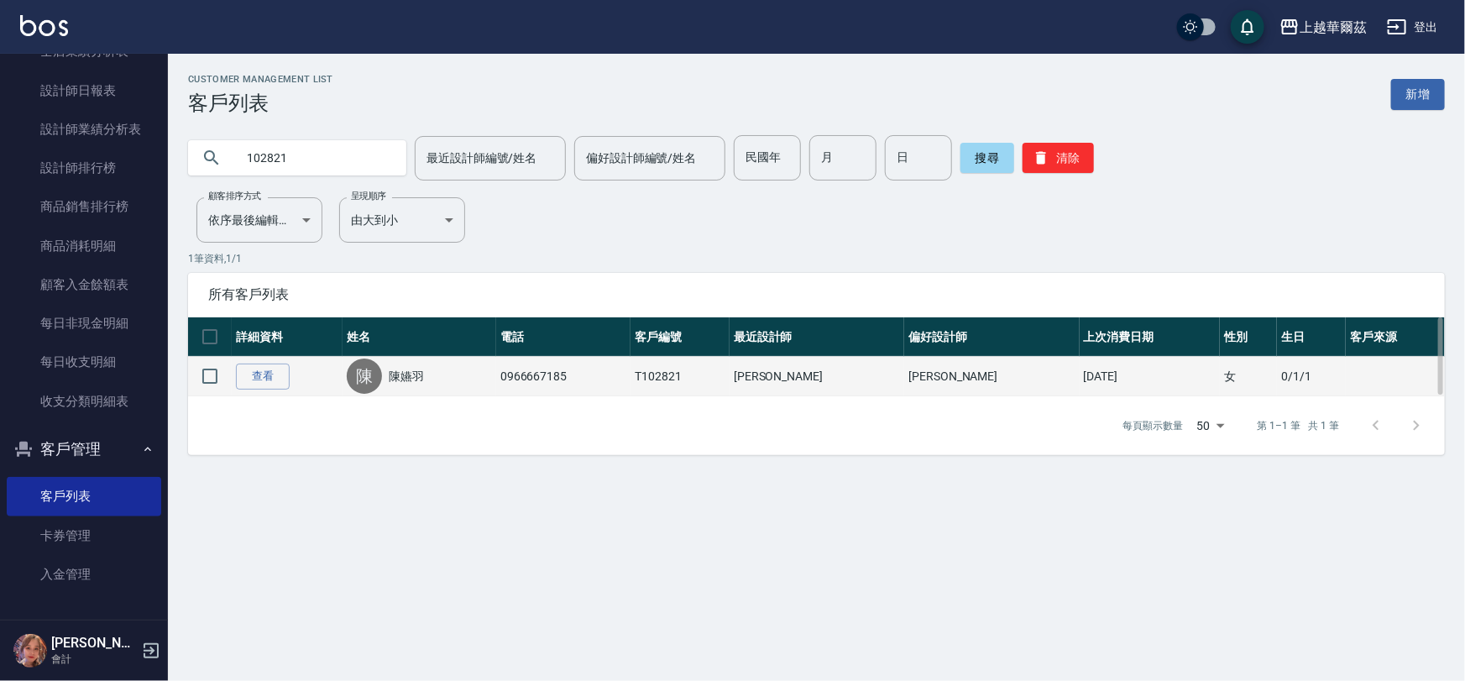
click at [424, 380] on link "陳嬿羽" at bounding box center [406, 376] width 35 height 17
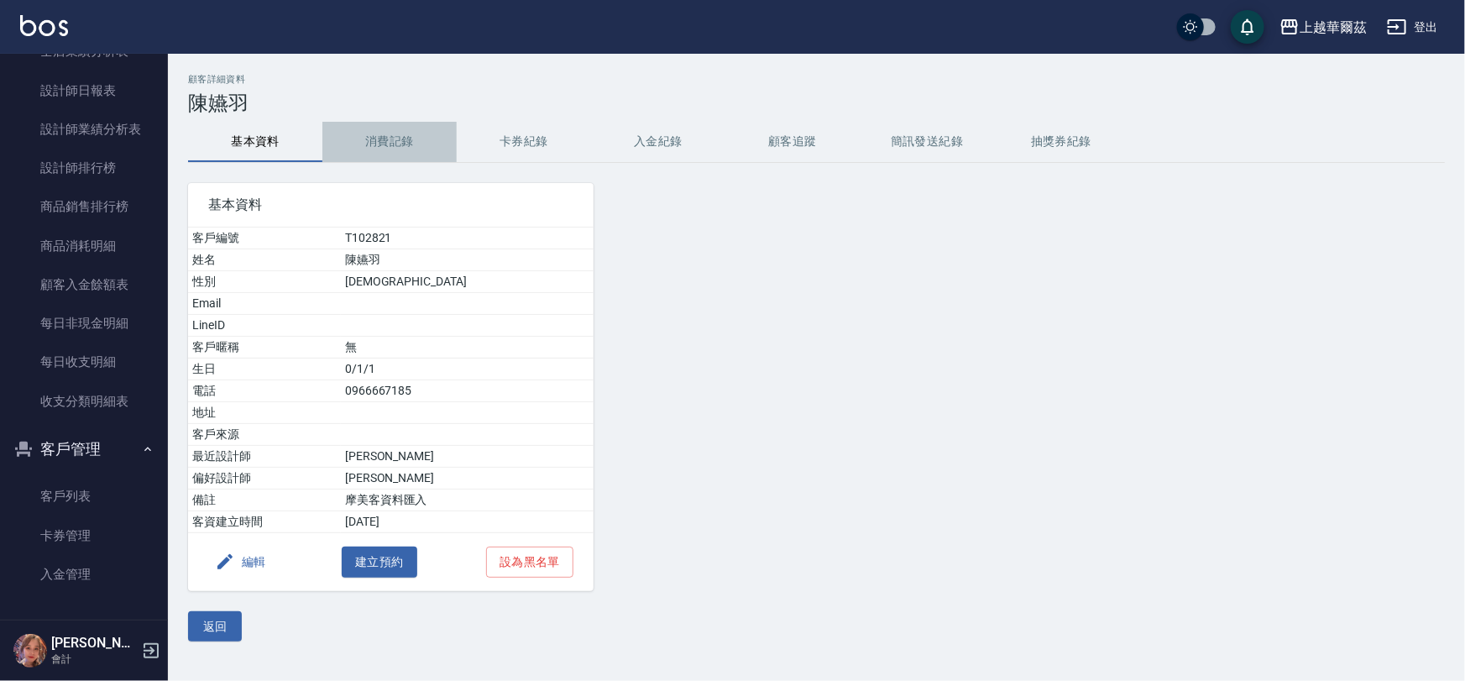
click at [377, 124] on button "消費記錄" at bounding box center [389, 142] width 134 height 40
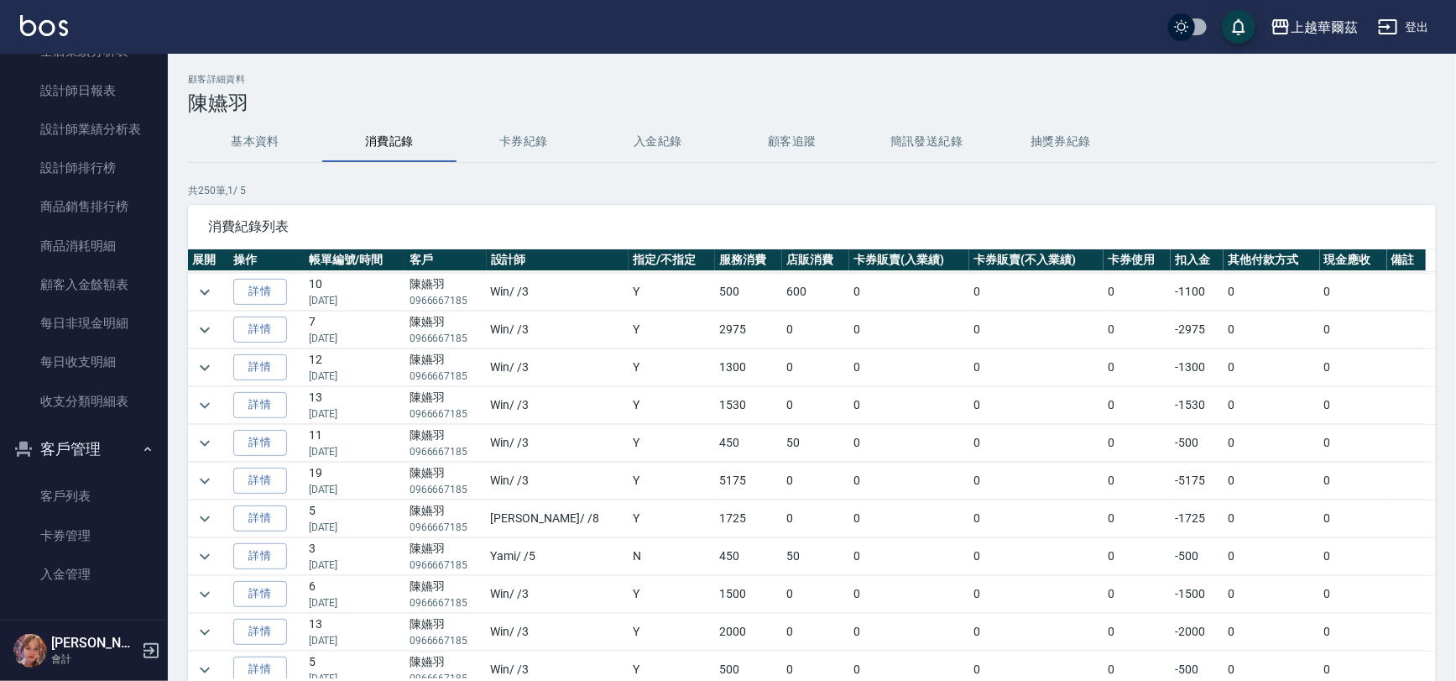
scroll to position [1125, 0]
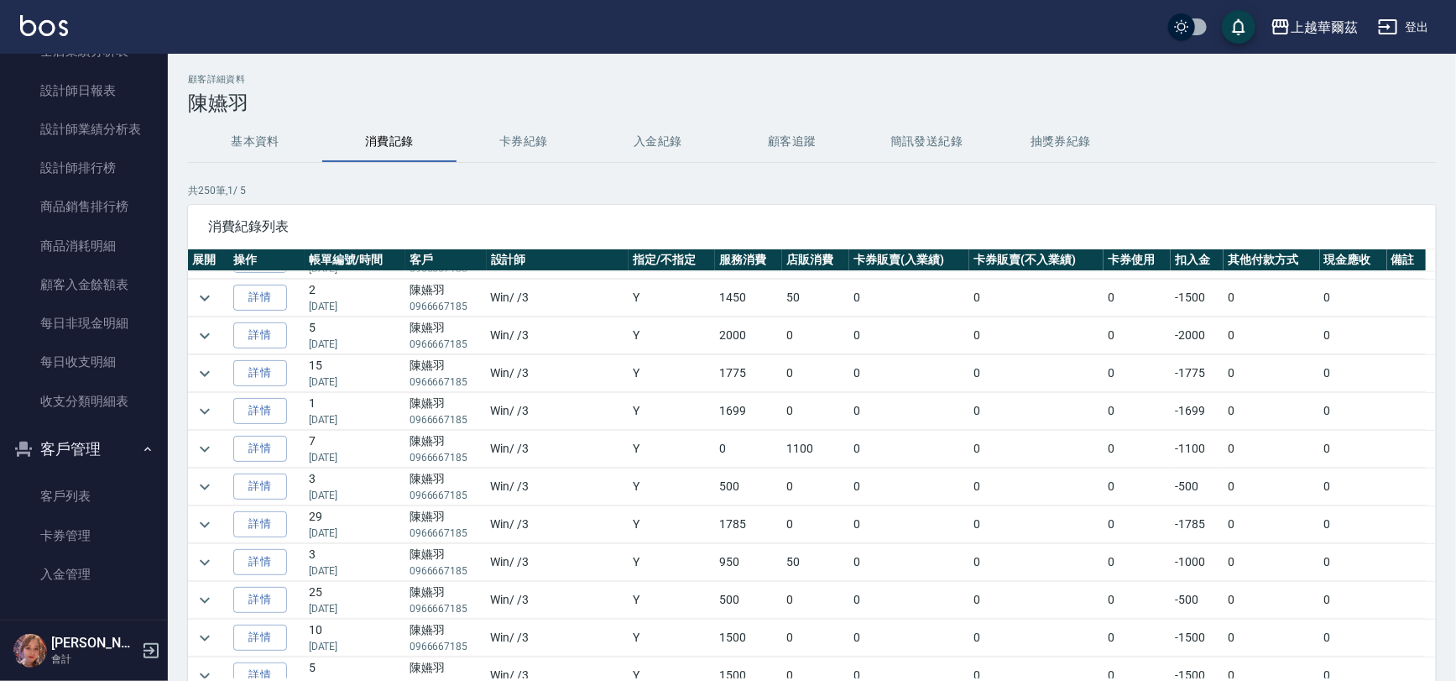
drag, startPoint x: 1455, startPoint y: 559, endPoint x: 1455, endPoint y: 583, distance: 24.3
click at [1455, 583] on div "顧客詳細資料 [PERSON_NAME]資料 消費記錄 卡券紀錄 入金紀錄 顧客追蹤 簡訊發送紀錄 抽獎券紀錄 共 250 筆, 1 / 5 消費紀錄列表 展…" at bounding box center [812, 424] width 1288 height 701
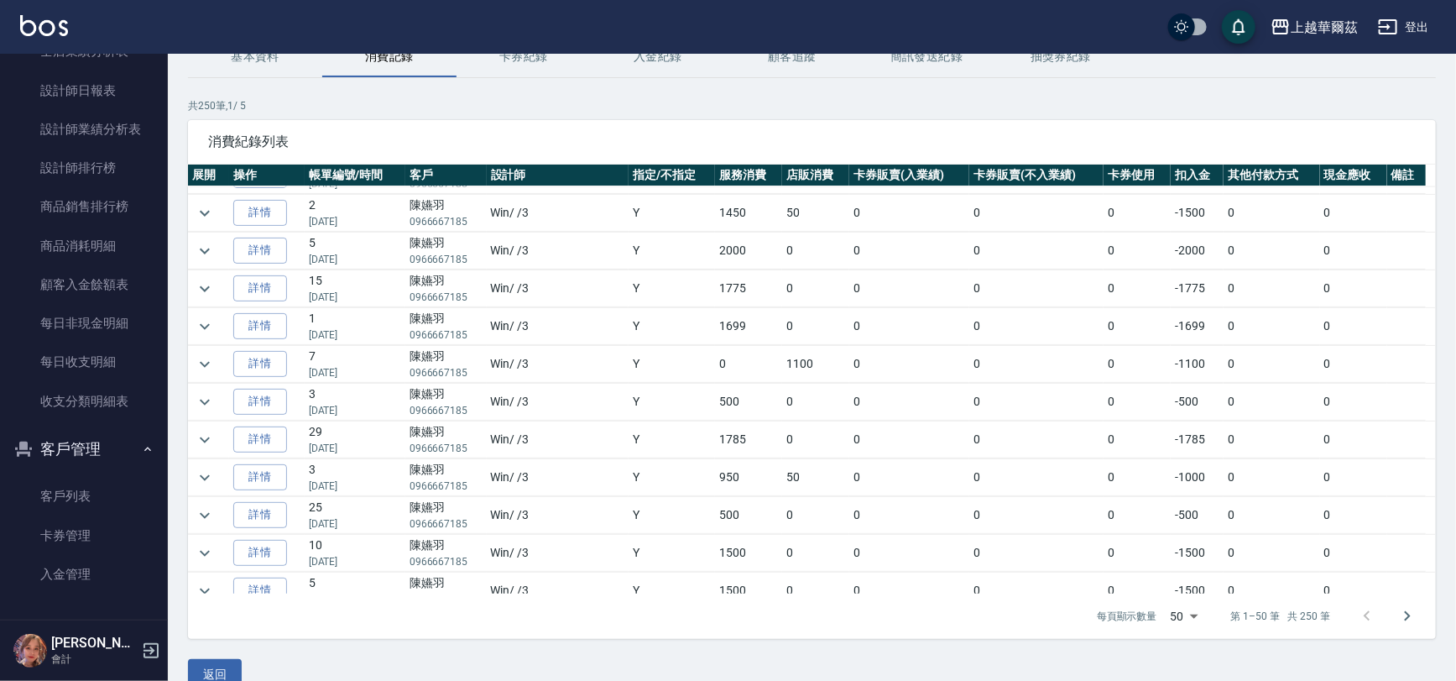
scroll to position [113, 0]
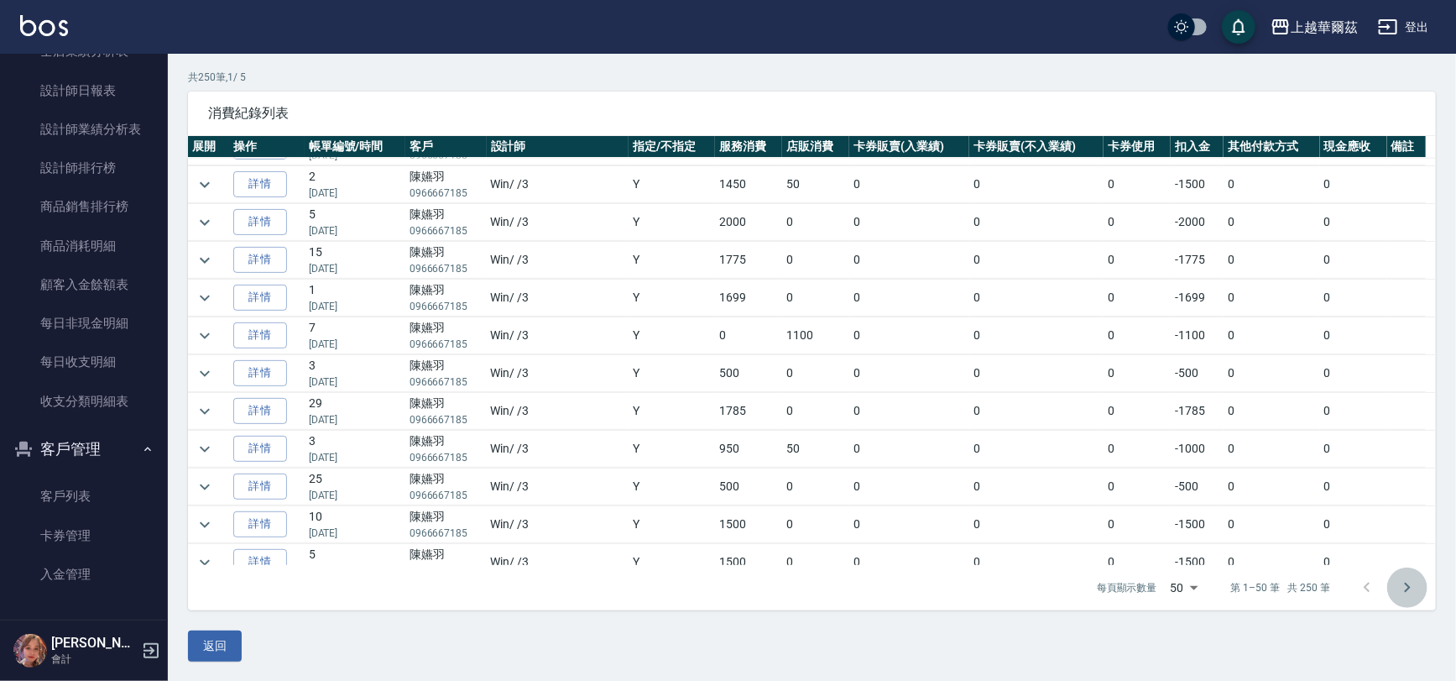
click at [1412, 588] on icon "Go to next page" at bounding box center [1407, 587] width 20 height 20
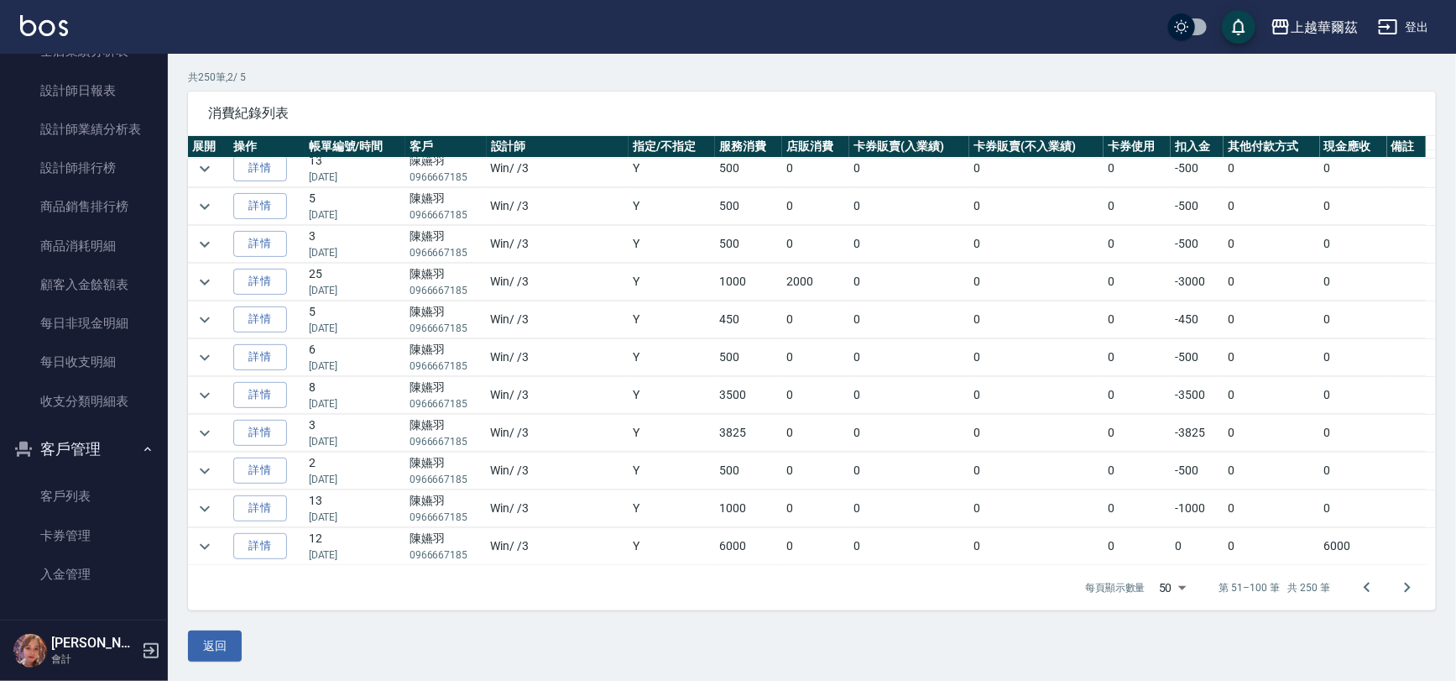
scroll to position [0, 0]
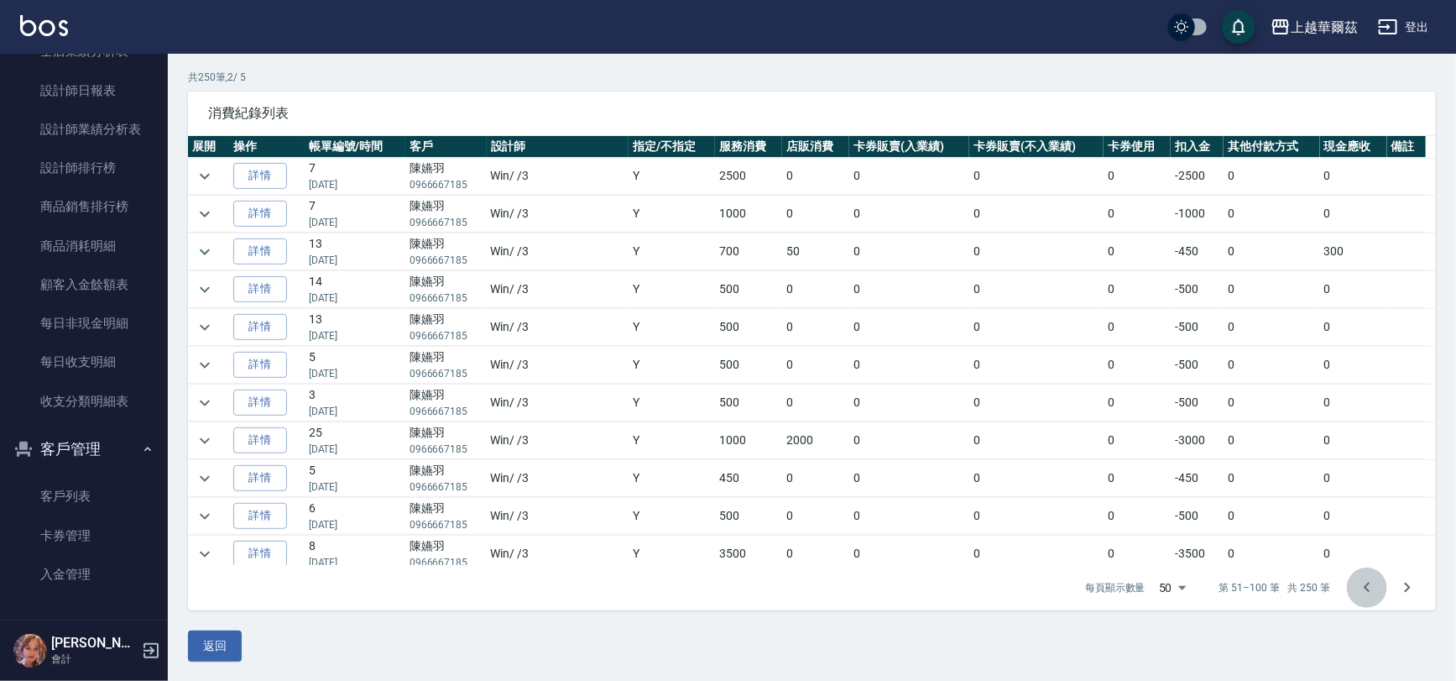
click at [1364, 582] on icon "Go to previous page" at bounding box center [1367, 587] width 20 height 20
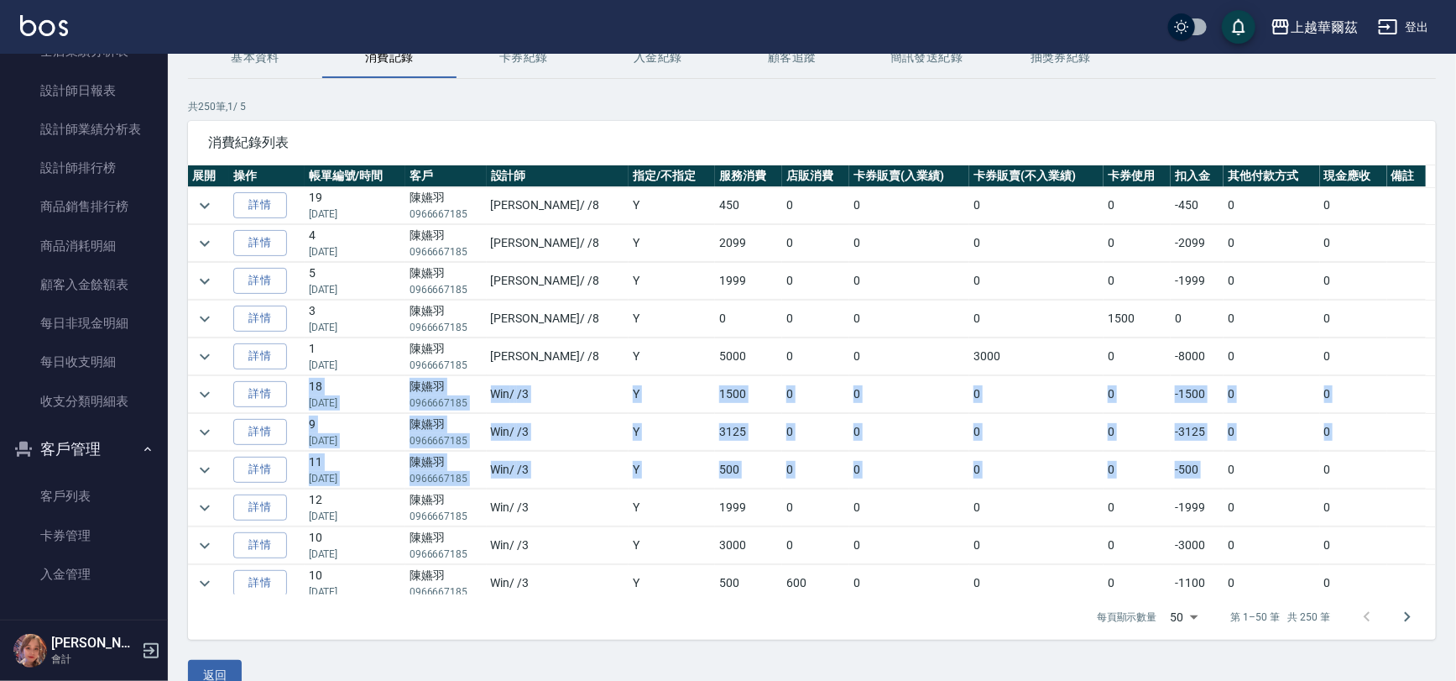
drag, startPoint x: 1337, startPoint y: 348, endPoint x: 1251, endPoint y: 446, distance: 130.2
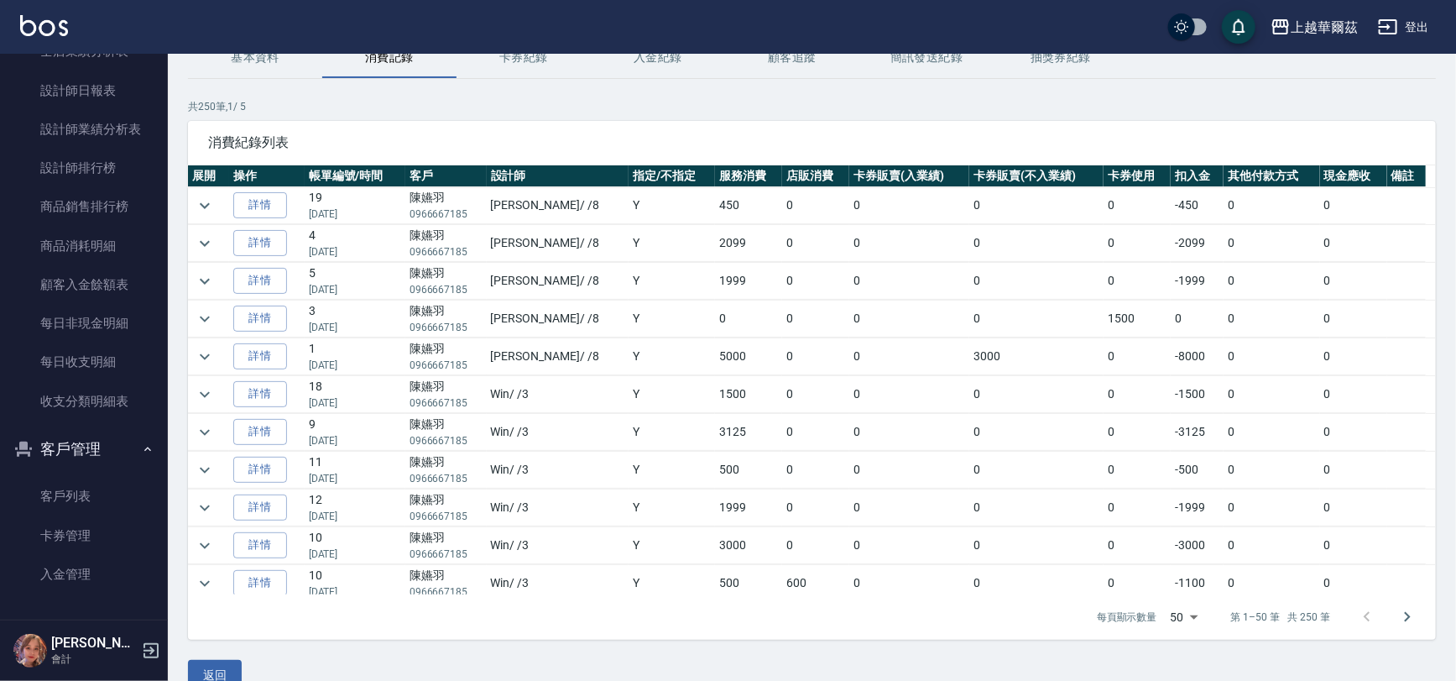
click at [874, 100] on p "共 250 筆, 1 / 5" at bounding box center [812, 106] width 1248 height 15
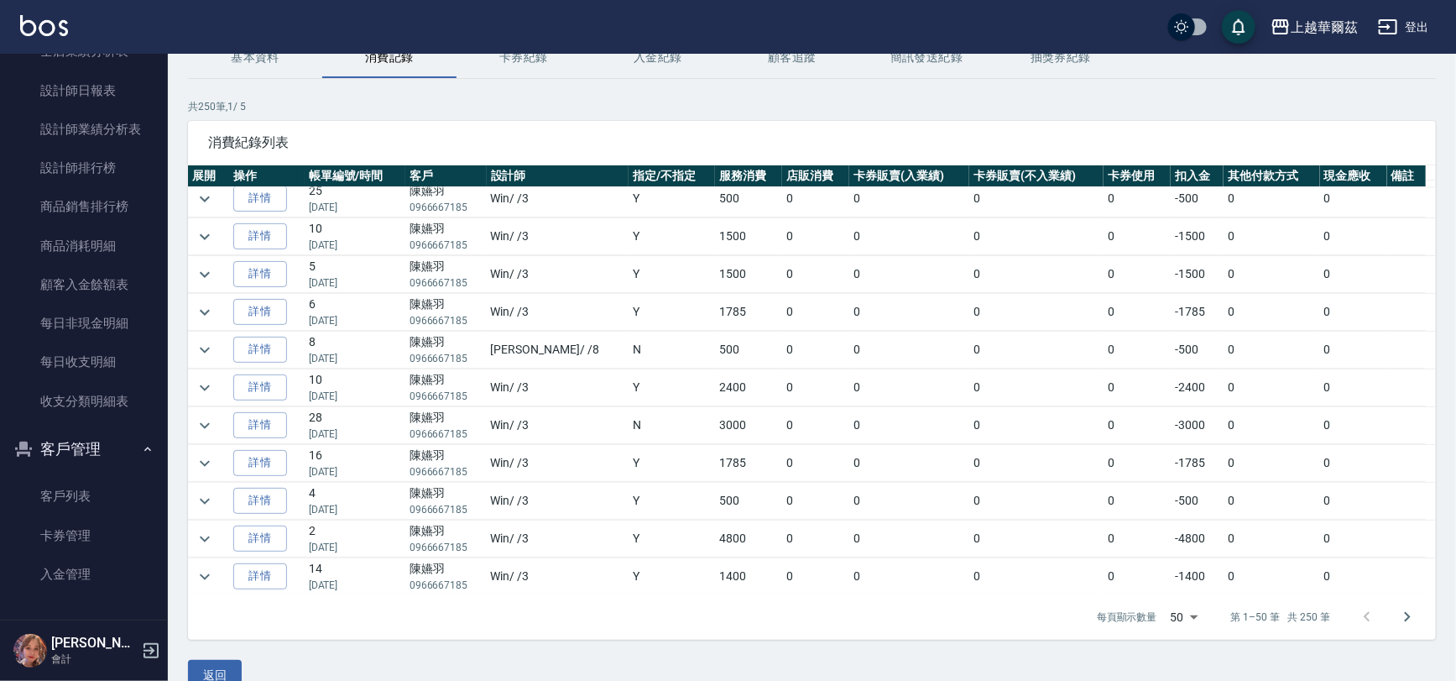
scroll to position [1472, 0]
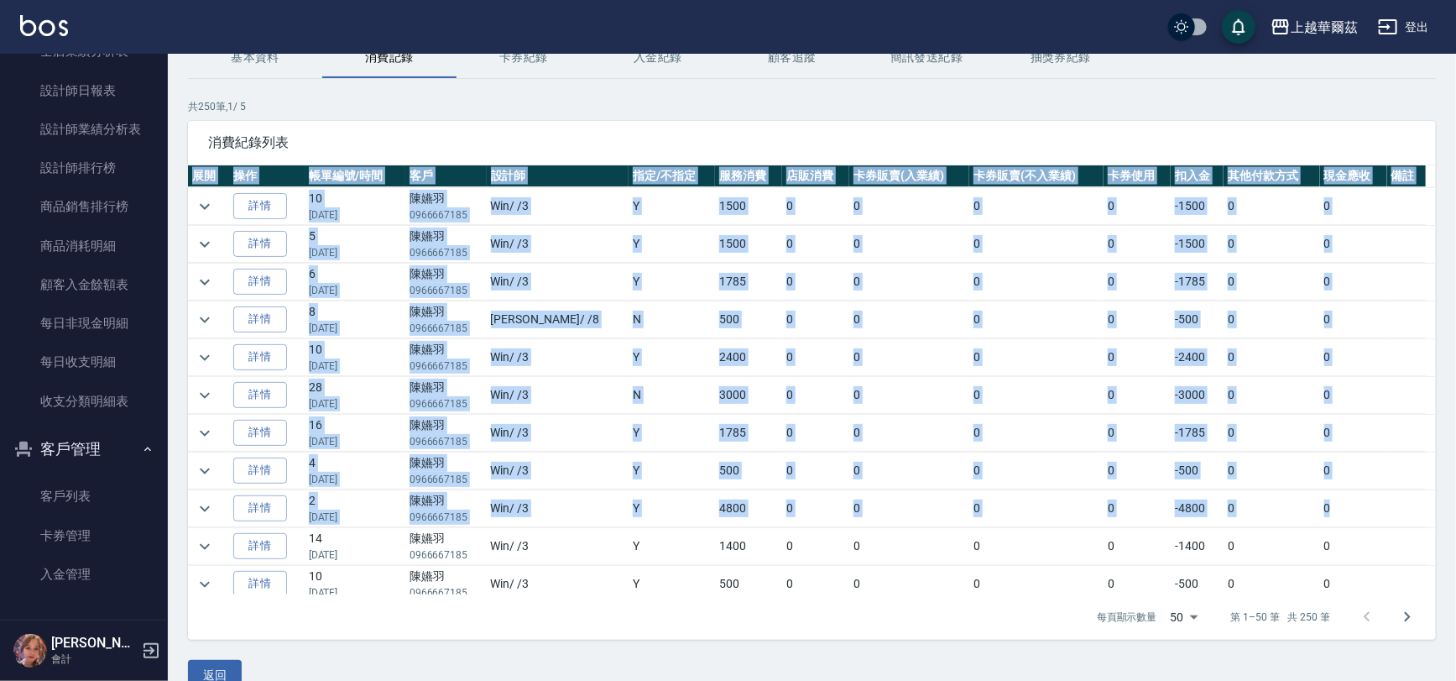
drag, startPoint x: 1427, startPoint y: 483, endPoint x: 1430, endPoint y: 509, distance: 27.1
click at [1430, 509] on div "展開 操作 帳單編號/時間 客戶 設計師 指定/不指定 服務消費 店販消費 卡券販賣(入業績) 卡券販賣(不入業績) 卡券使用 扣入金 其他付款方式 現金應收…" at bounding box center [812, 379] width 1248 height 429
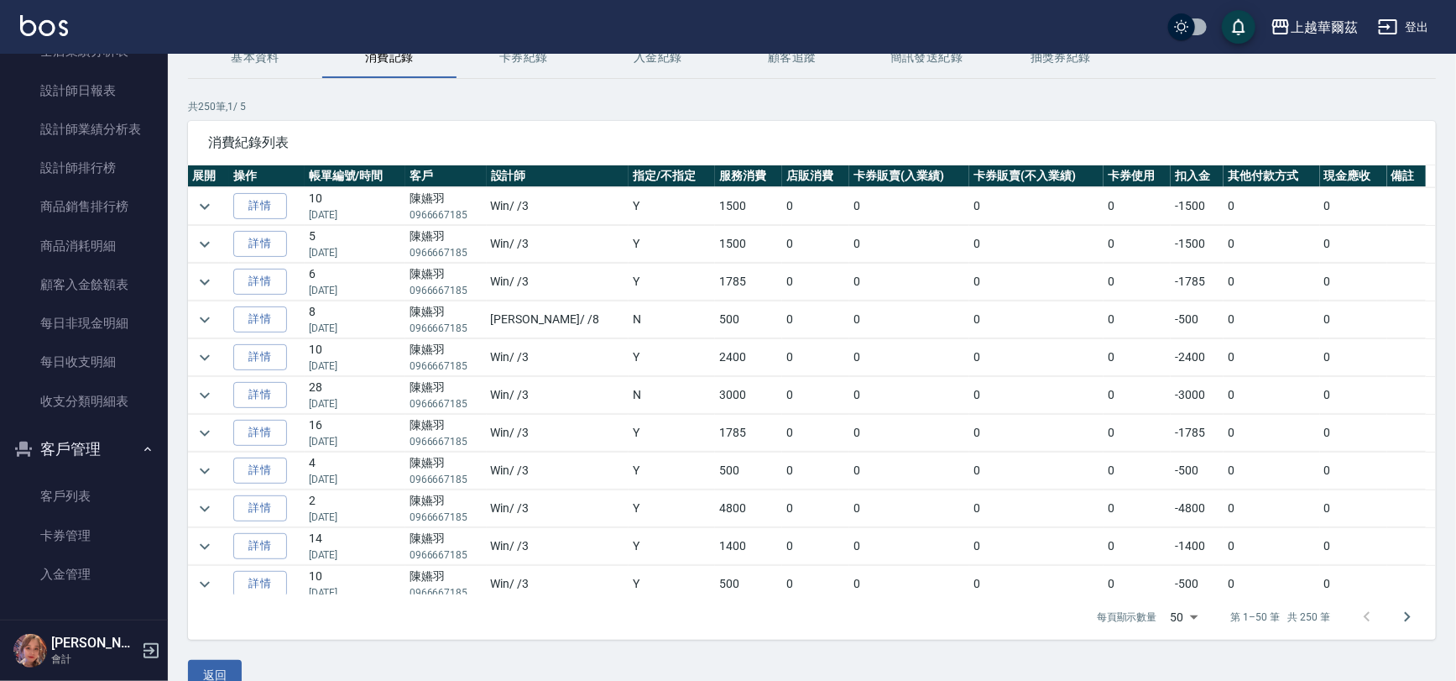
click at [782, 514] on td "0" at bounding box center [815, 508] width 67 height 37
drag, startPoint x: 1434, startPoint y: 544, endPoint x: 1433, endPoint y: 554, distance: 10.2
click at [1433, 554] on div "顧客詳細資料 [PERSON_NAME]資料 消費記錄 卡券紀錄 入金紀錄 顧客追蹤 簡訊發送紀錄 抽獎券紀錄 共 250 筆, 1 / 5 消費紀錄列表 展…" at bounding box center [812, 340] width 1288 height 701
click at [1402, 617] on icon "Go to next page" at bounding box center [1407, 617] width 20 height 20
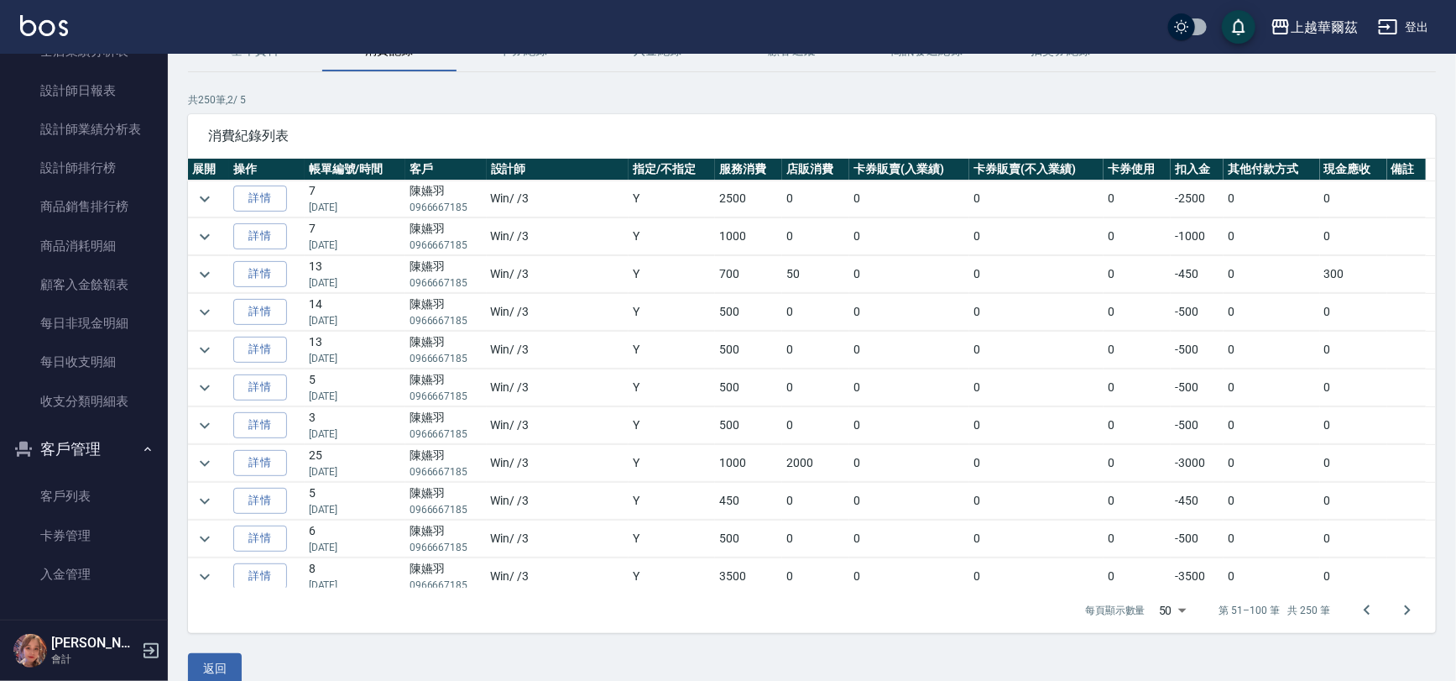
scroll to position [113, 0]
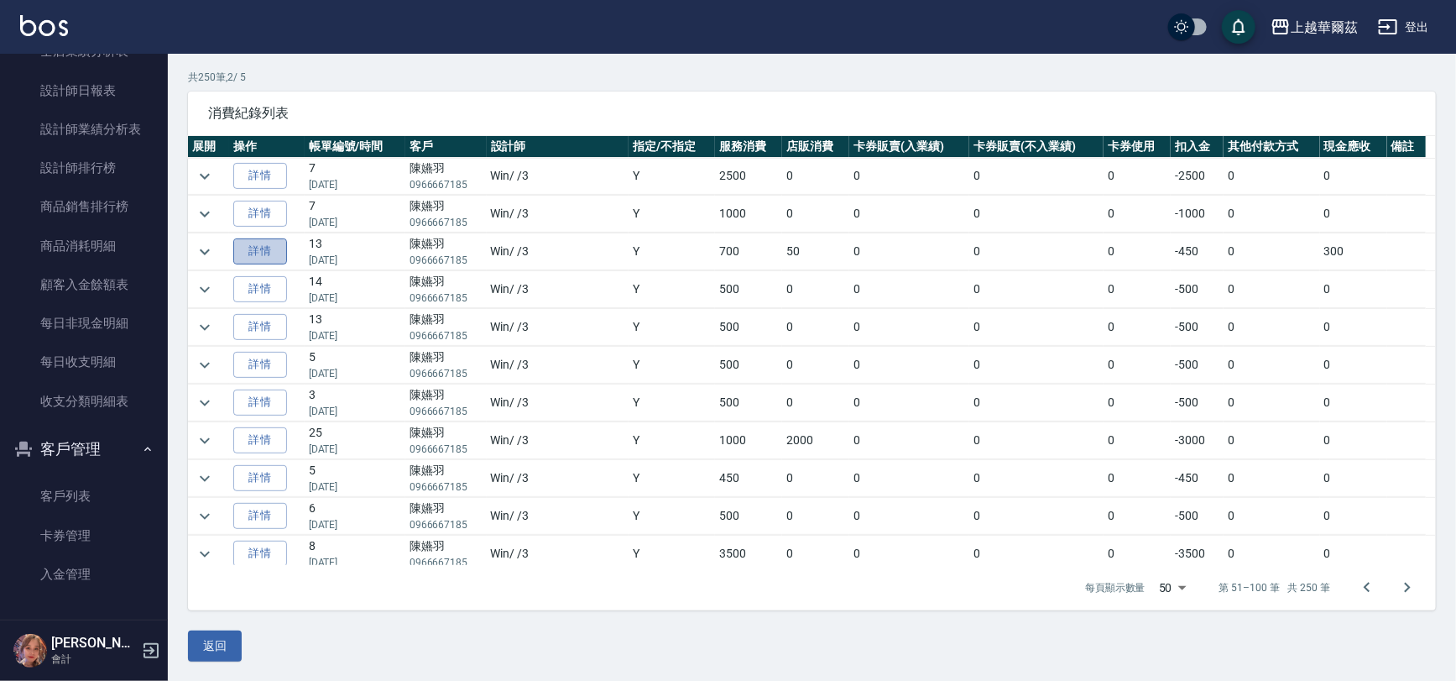
click at [260, 260] on link "詳情" at bounding box center [260, 251] width 54 height 26
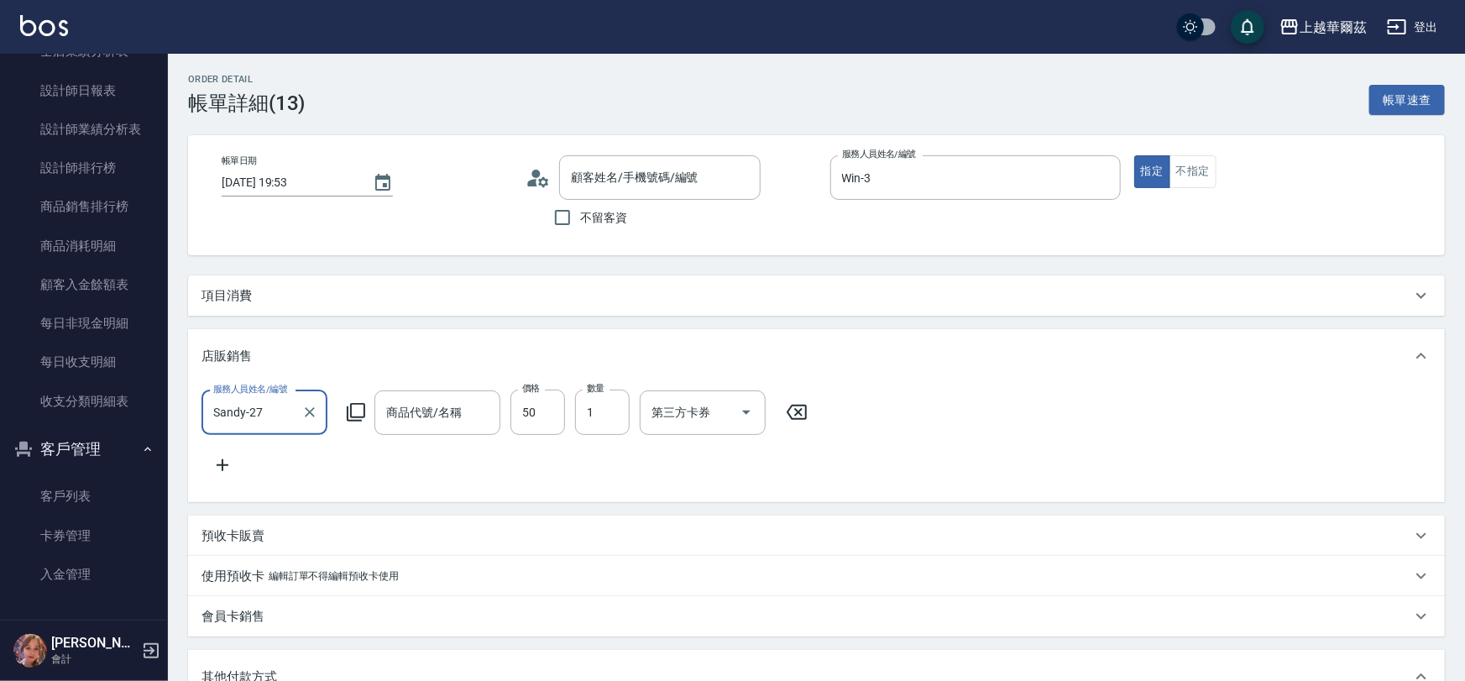
type input "[DATE] 19:53"
type input "Win-3"
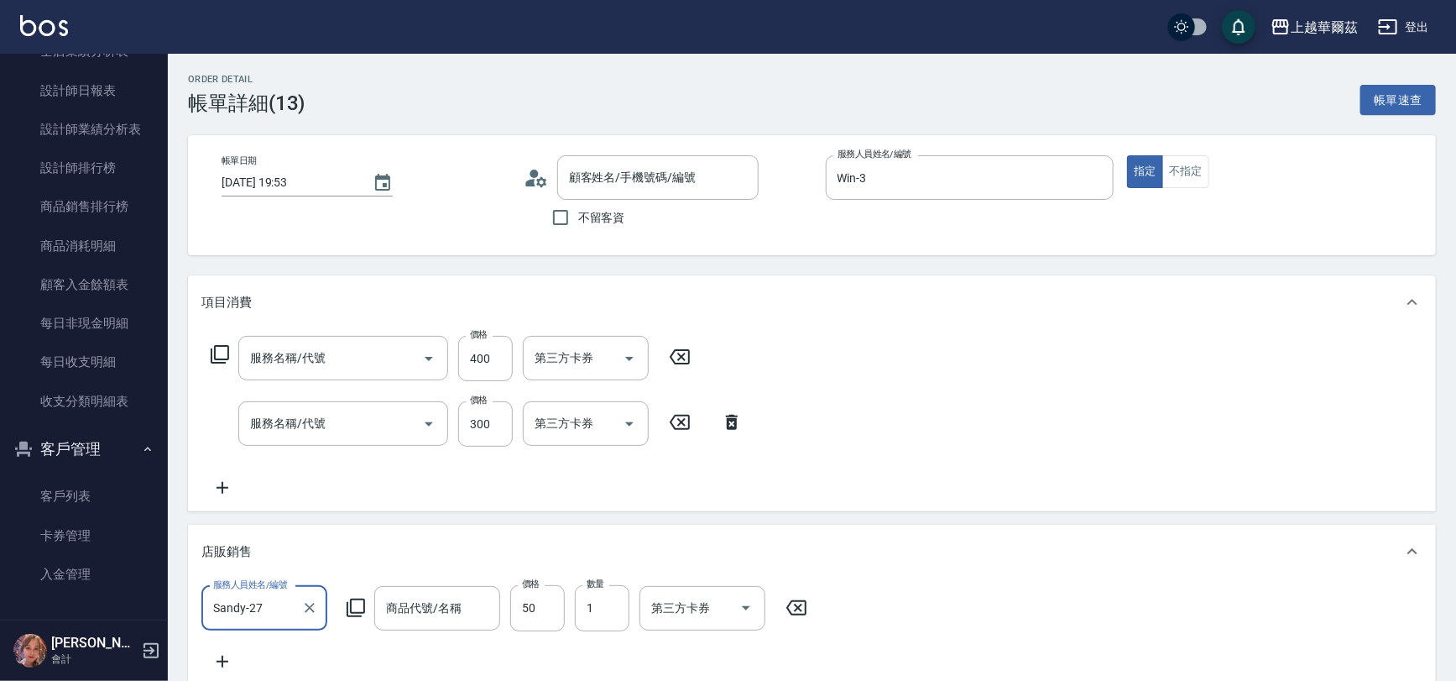
type input "陳嬿羽/0966667185/T102821"
type input "瞬間護髮 50"
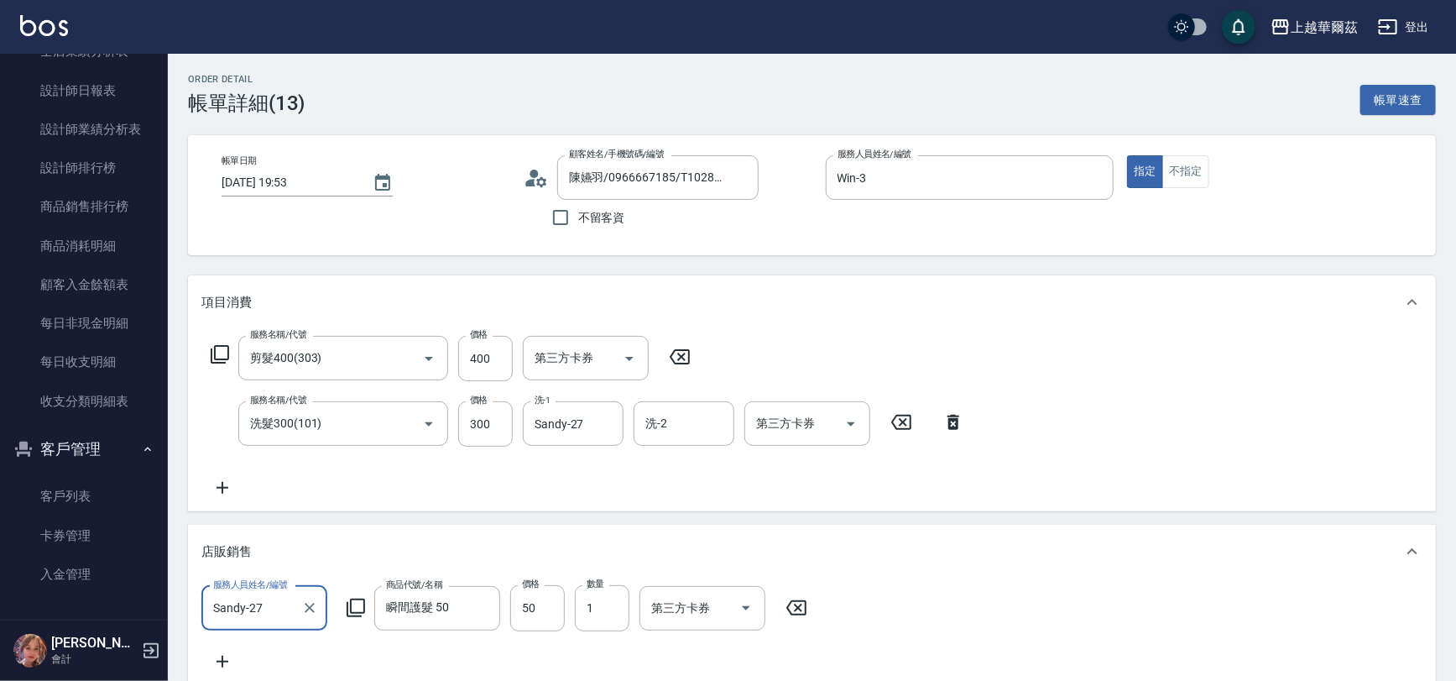
type input "剪髮400(303)"
type input "洗髮300(101)"
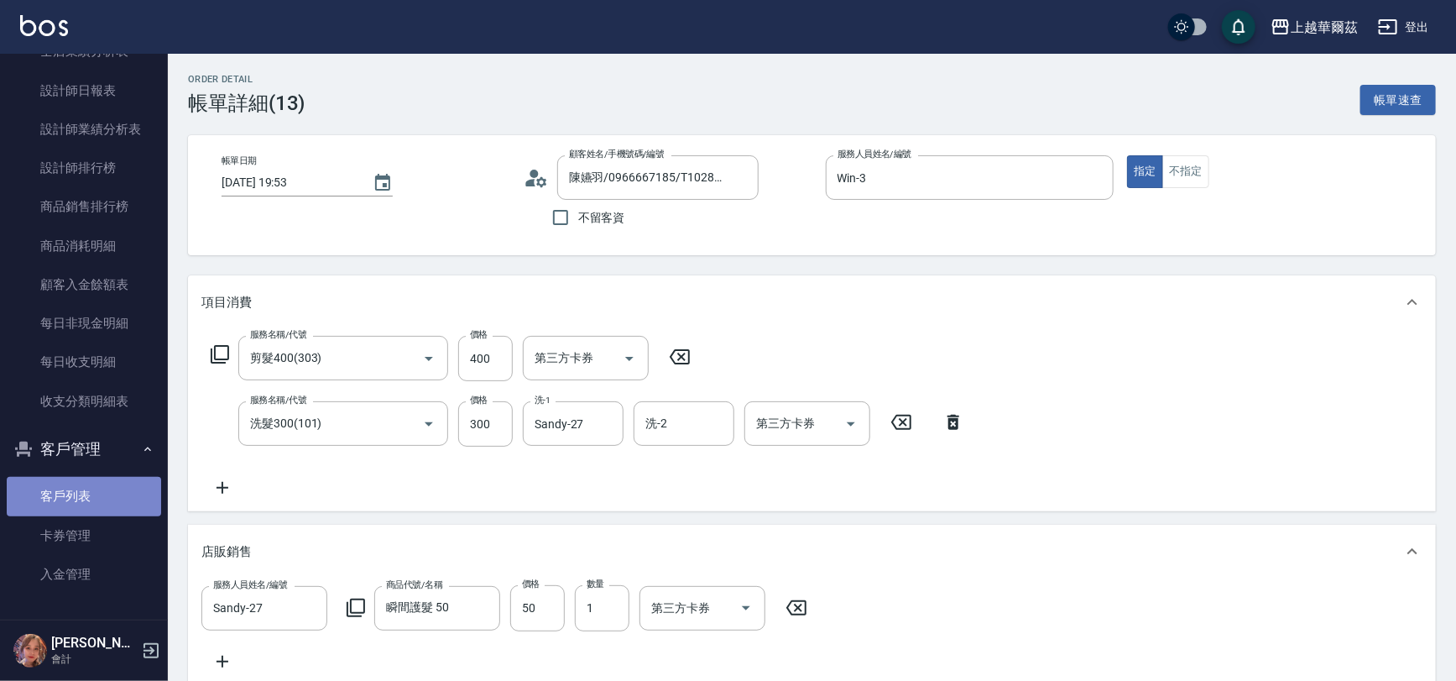
click at [87, 493] on link "客戶列表" at bounding box center [84, 496] width 154 height 39
